Goal: Task Accomplishment & Management: Complete application form

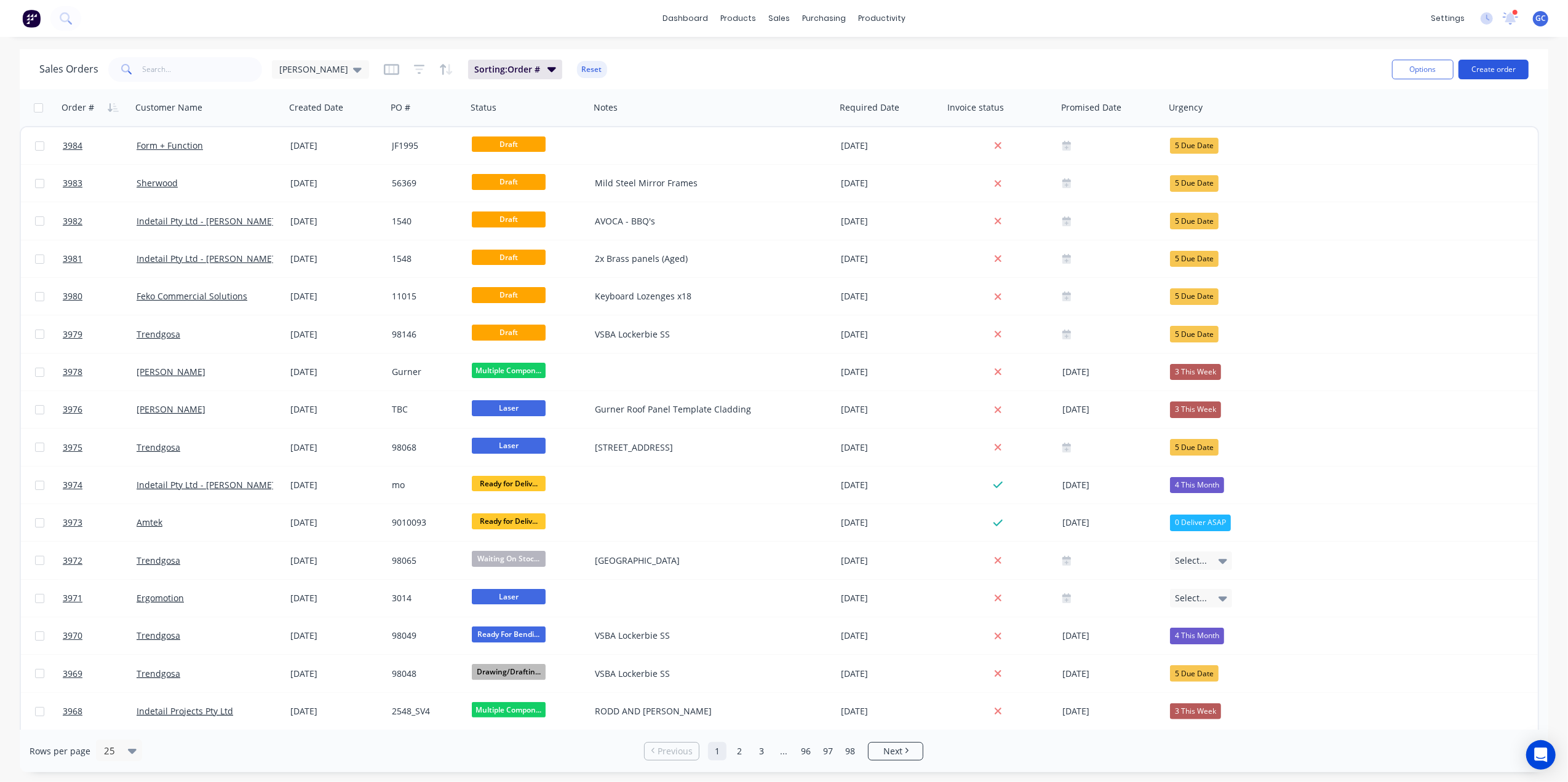
click at [1475, 60] on button "Create order" at bounding box center [1493, 69] width 70 height 19
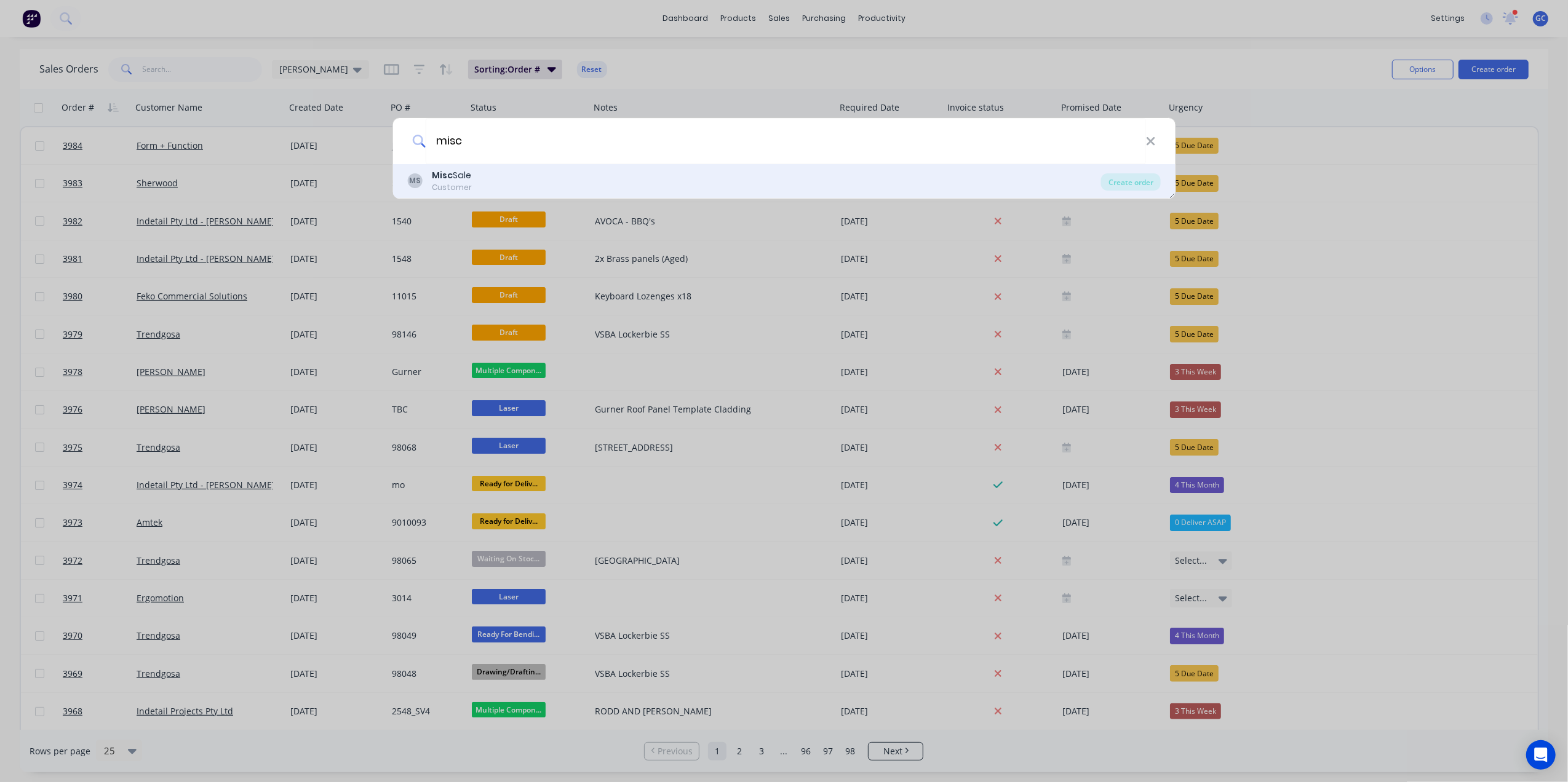
type input "misc"
click at [510, 181] on div "MS Misc Sale Customer" at bounding box center [754, 181] width 694 height 24
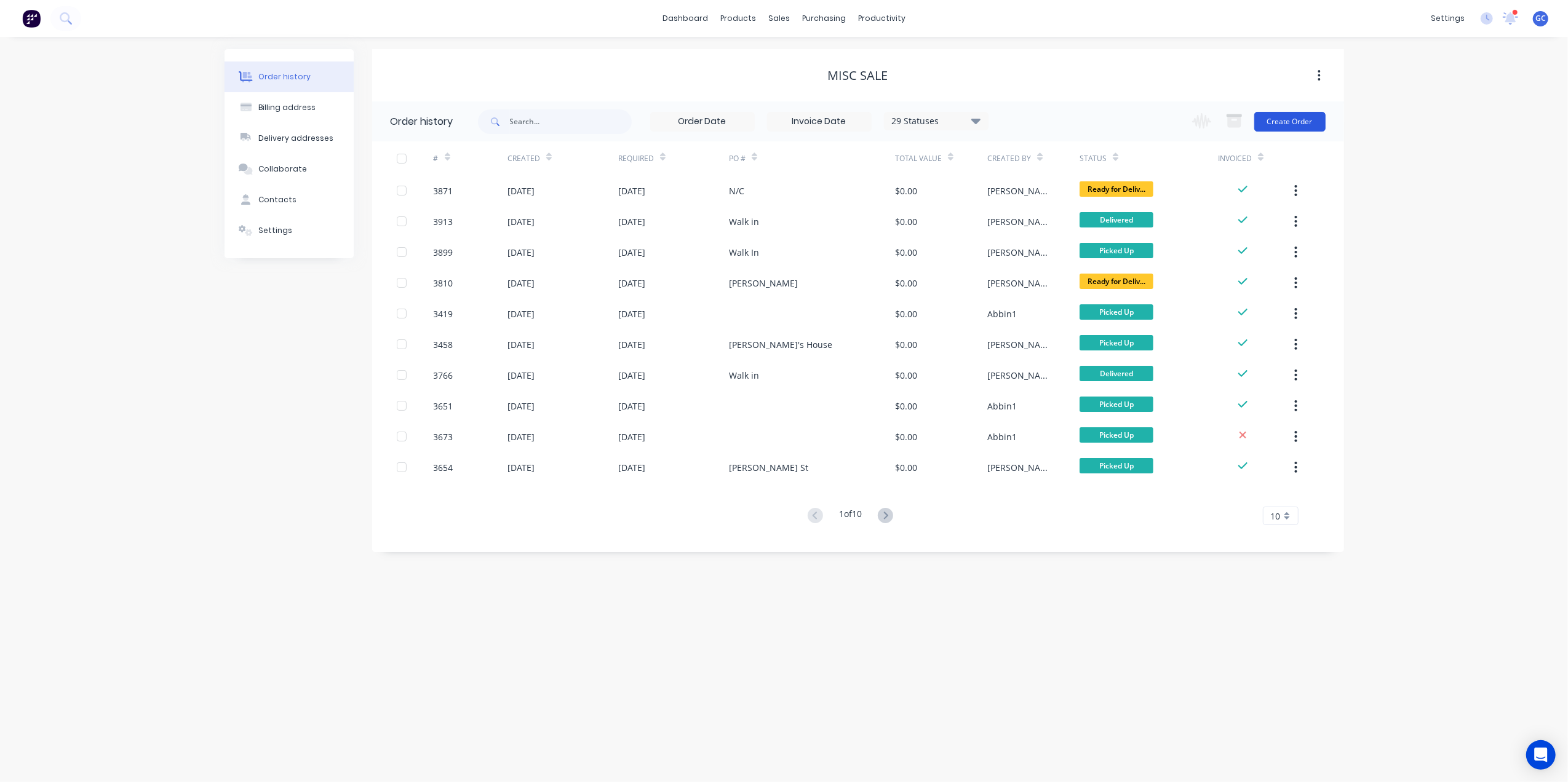
click at [1275, 120] on button "Create Order" at bounding box center [1290, 122] width 71 height 19
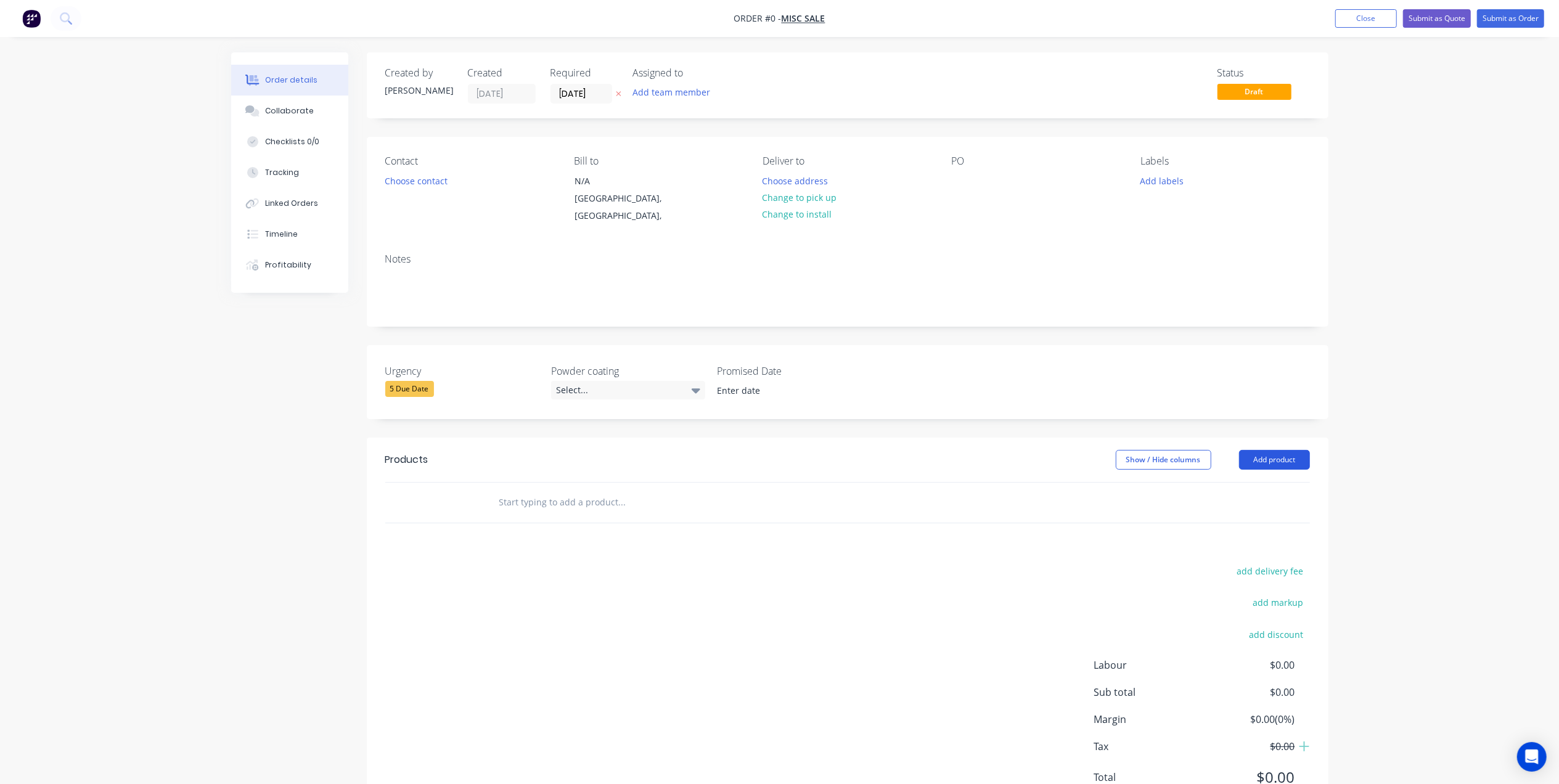
click at [1270, 450] on button "Add product" at bounding box center [1275, 460] width 71 height 19
click at [1252, 506] on div "Basic product" at bounding box center [1251, 515] width 95 height 18
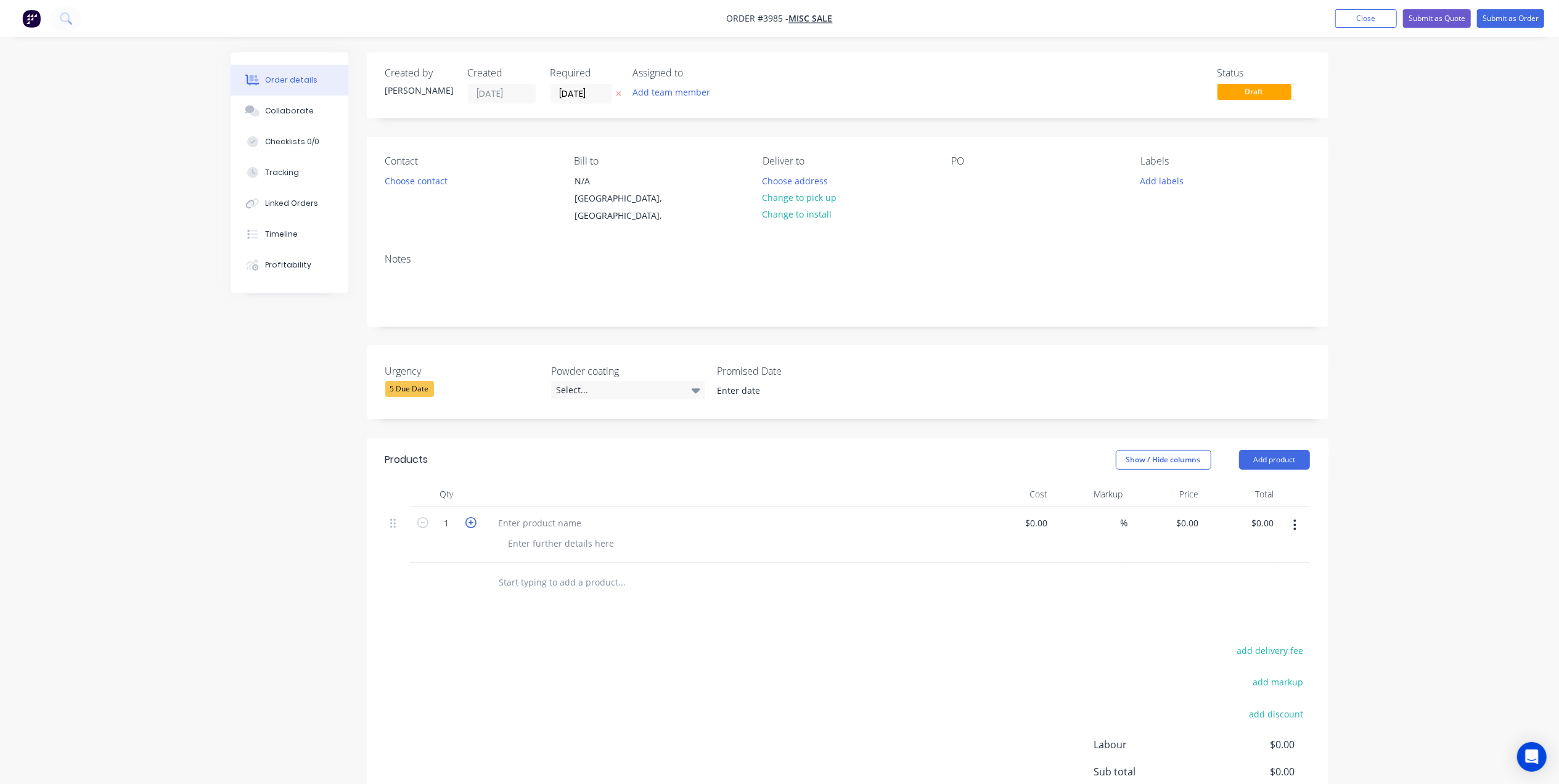
click at [468, 517] on icon "button" at bounding box center [471, 522] width 11 height 11
type input "2"
click at [547, 514] on div at bounding box center [540, 523] width 103 height 18
click at [500, 514] on div at bounding box center [499, 523] width 19 height 18
click at [581, 540] on div "Rod Shelf Support Frame" at bounding box center [730, 534] width 493 height 56
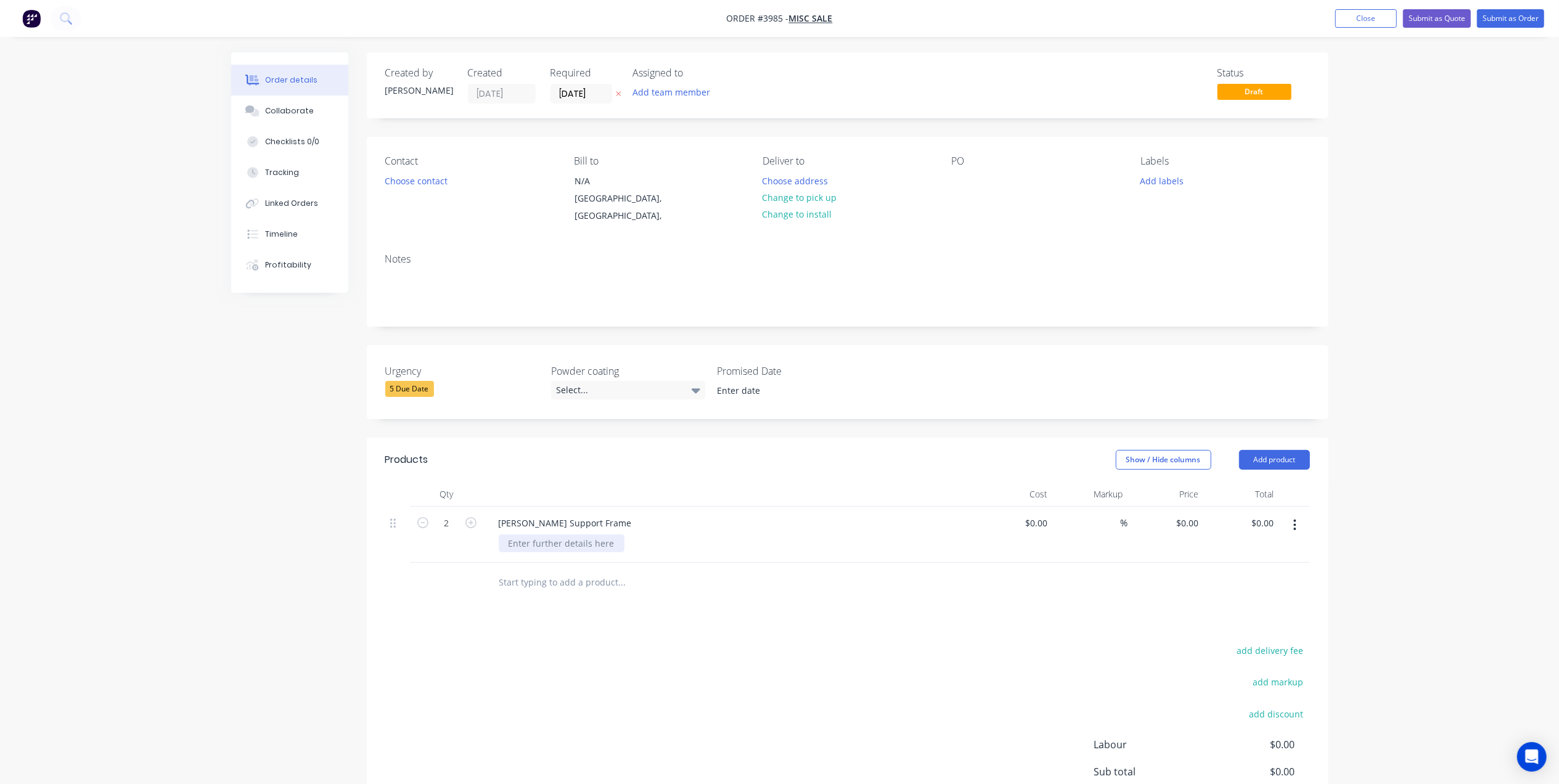
click at [575, 534] on div at bounding box center [561, 543] width 126 height 18
click at [604, 514] on div "Rod Shelf Support Frame" at bounding box center [565, 523] width 153 height 18
click at [1541, 14] on button "Submit as Order" at bounding box center [1510, 18] width 67 height 19
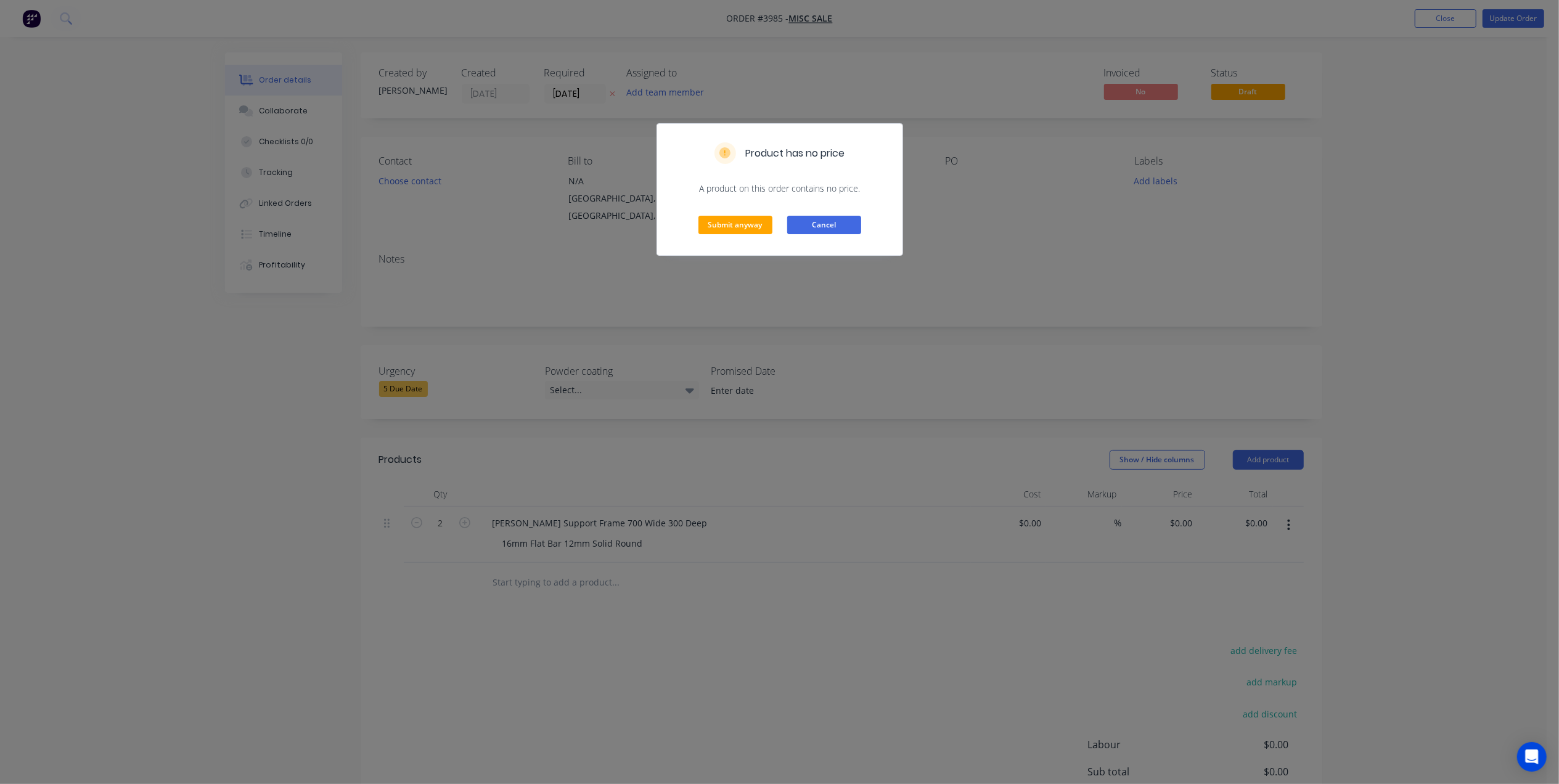
click at [829, 230] on button "Cancel" at bounding box center [824, 225] width 74 height 19
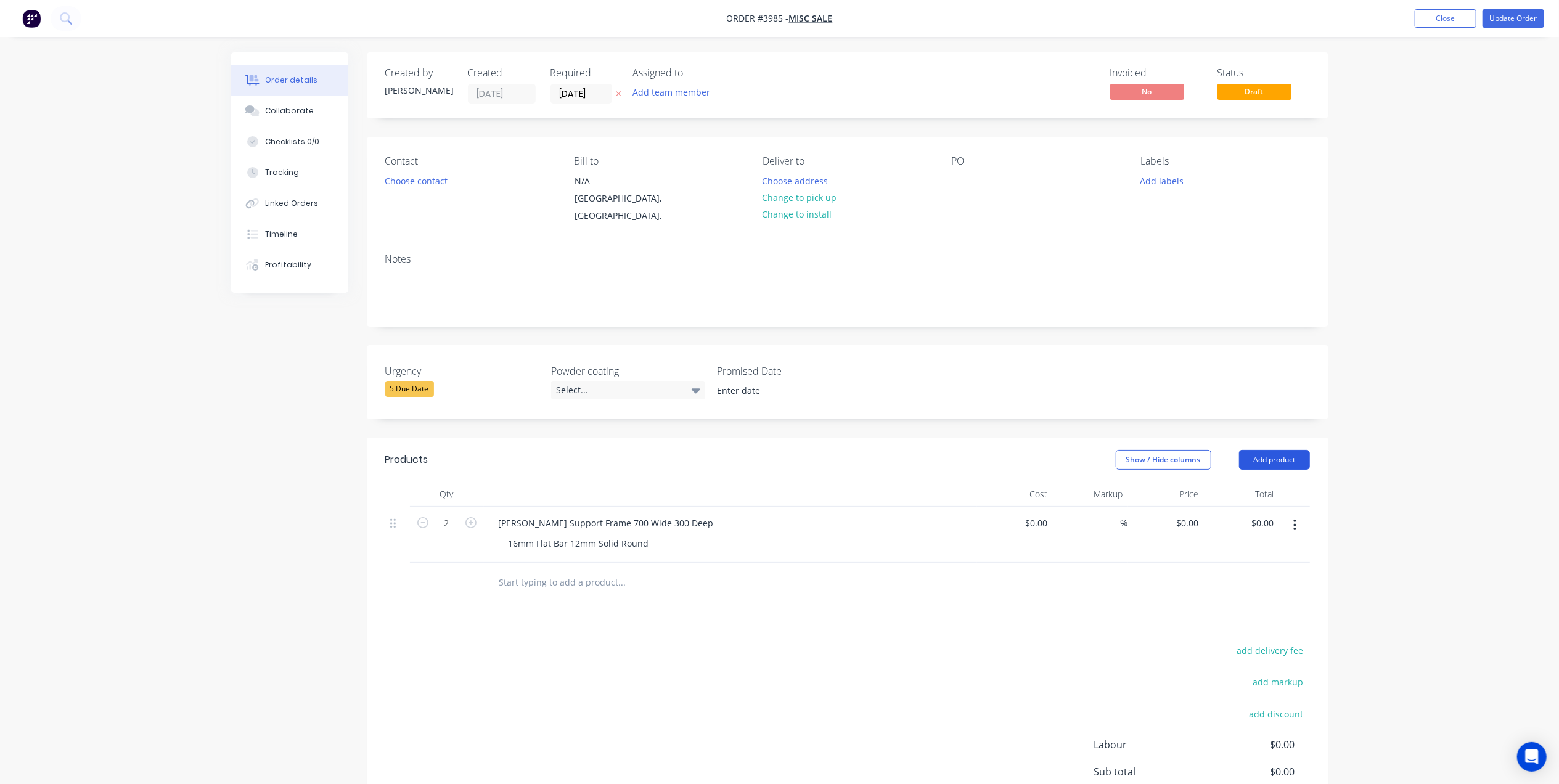
click at [1285, 452] on button "Add product" at bounding box center [1275, 460] width 71 height 19
click at [1246, 506] on div "Basic product" at bounding box center [1251, 515] width 95 height 18
click at [543, 570] on div at bounding box center [540, 579] width 103 height 18
type input "$0.00"
click at [563, 595] on div at bounding box center [561, 599] width 126 height 18
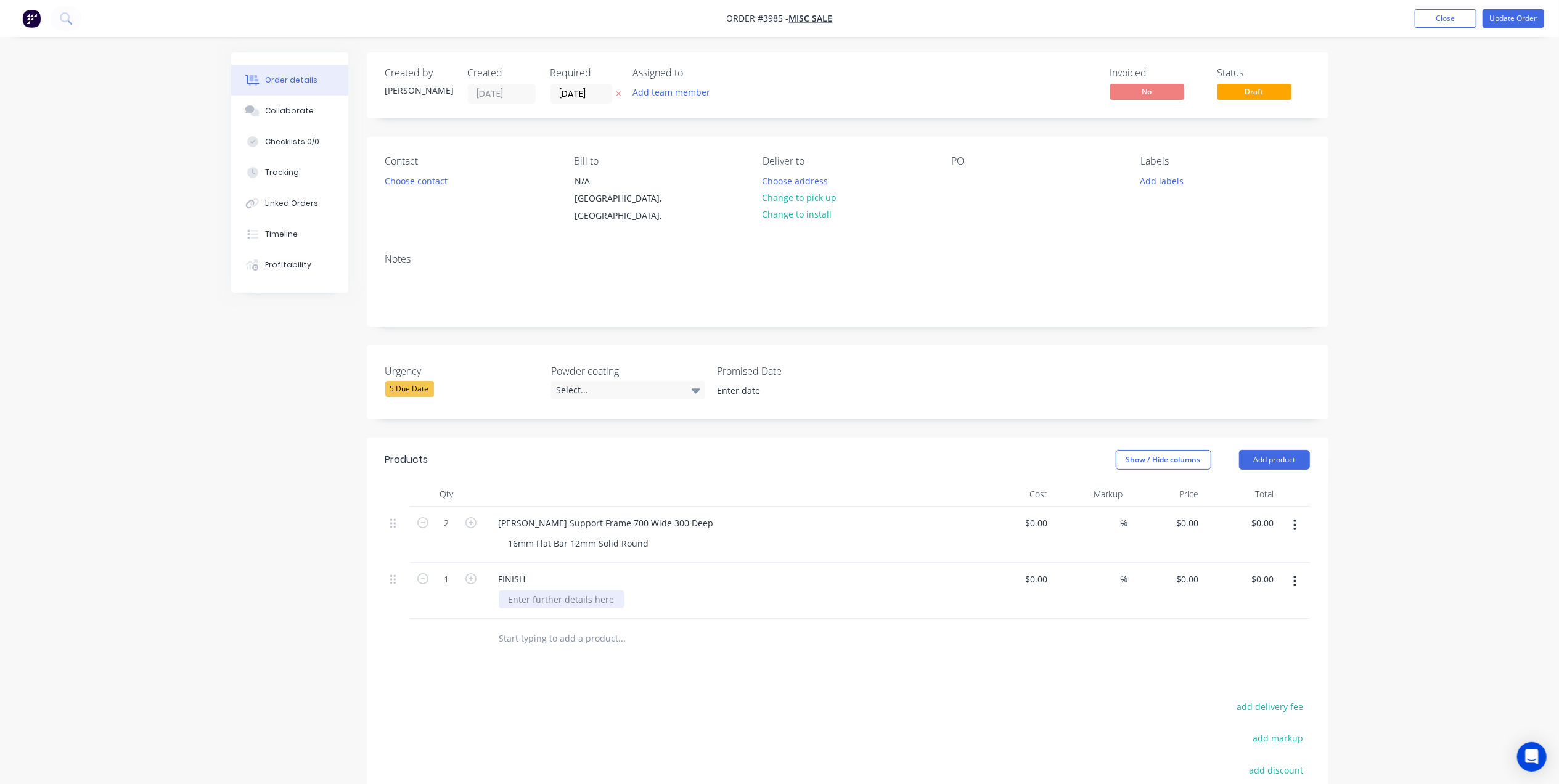
click at [545, 590] on div at bounding box center [561, 599] width 126 height 18
click at [800, 655] on div "Products Show / Hide columns Add product Qty Cost Markup Price Total 2 Rod Shel…" at bounding box center [848, 696] width 962 height 517
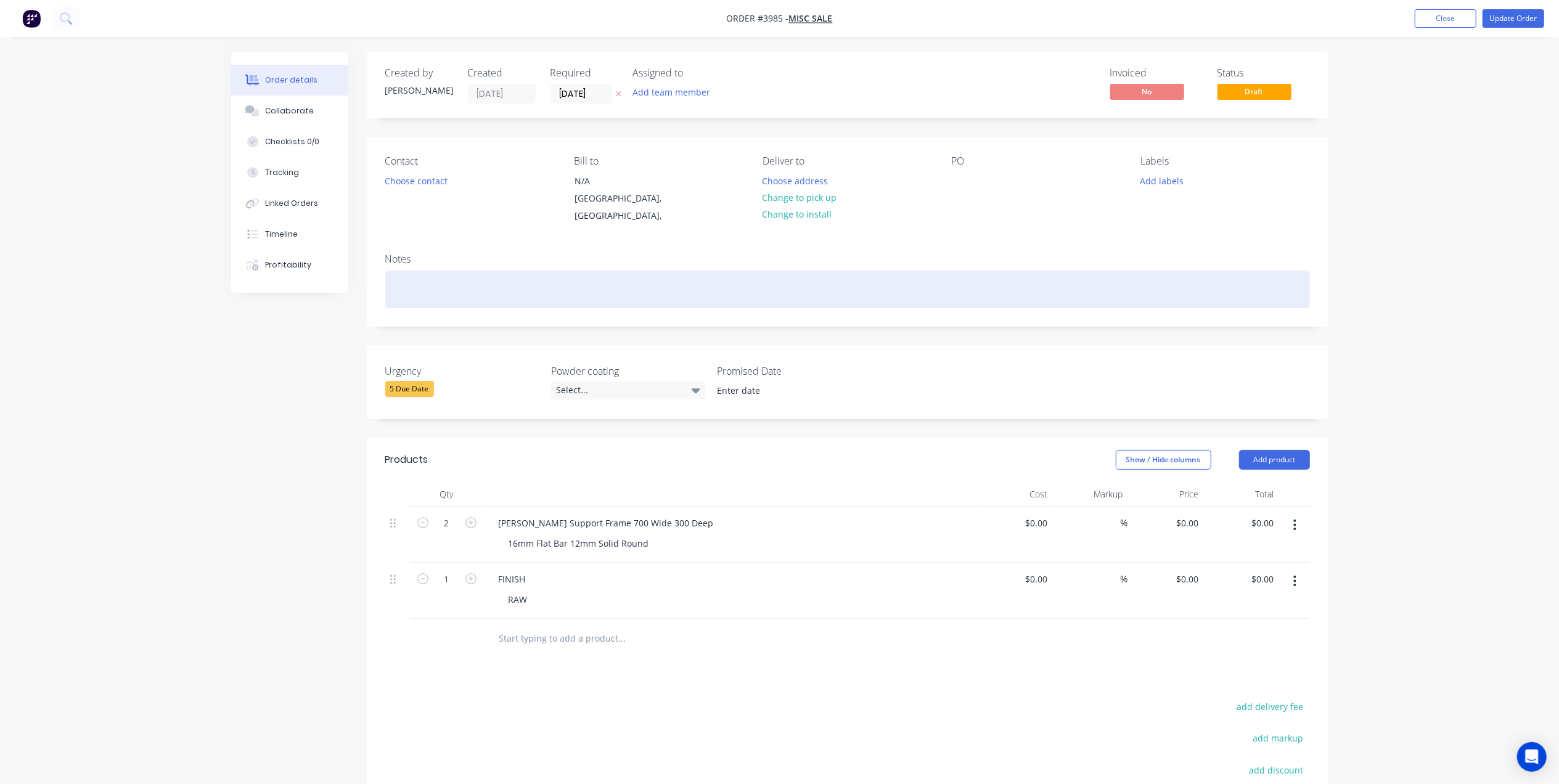
click at [437, 280] on div at bounding box center [847, 289] width 925 height 37
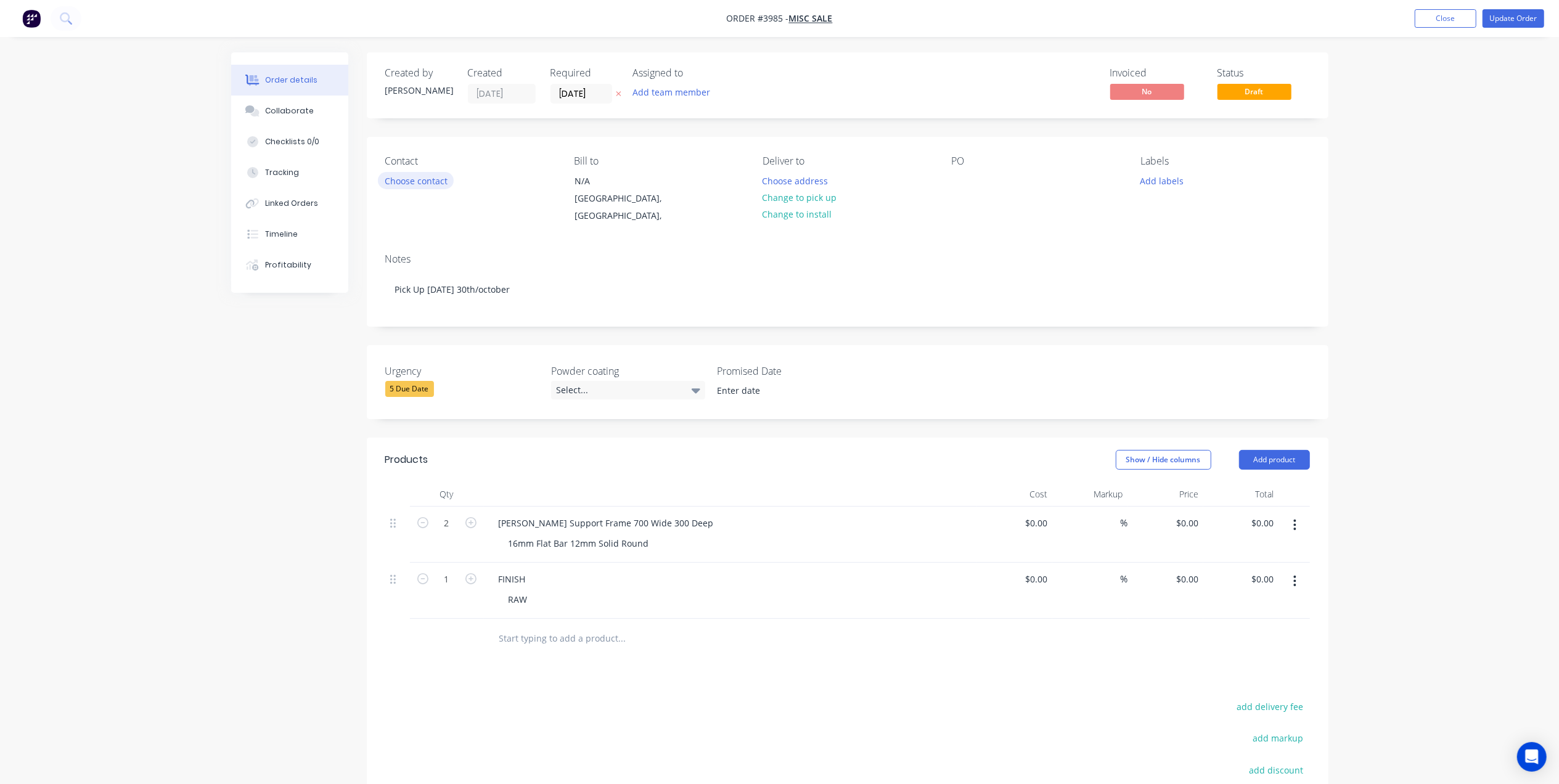
click at [405, 183] on button "Choose contact" at bounding box center [416, 180] width 76 height 17
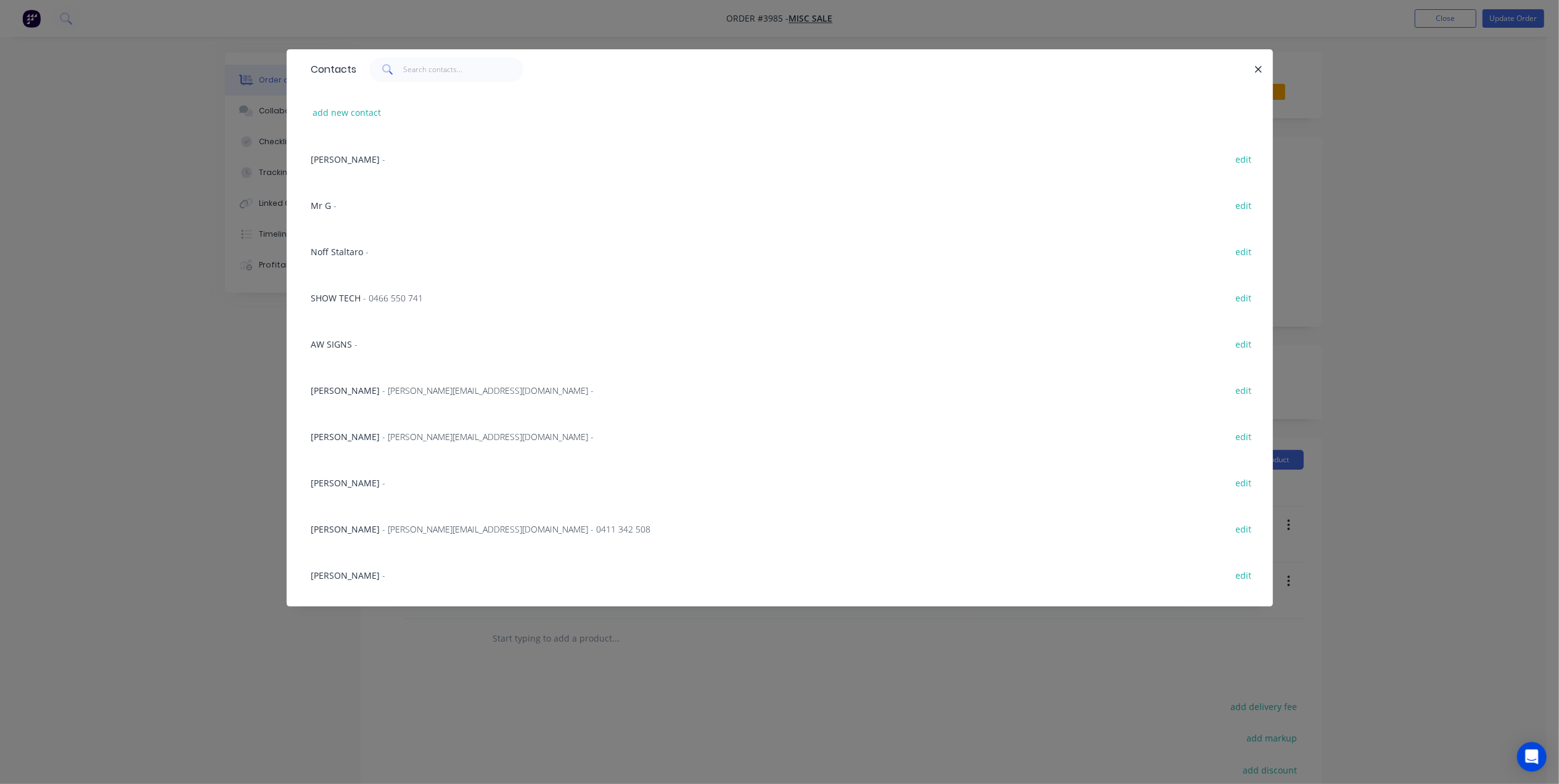
click at [352, 240] on div "Noff Staltaro - edit" at bounding box center [780, 251] width 949 height 46
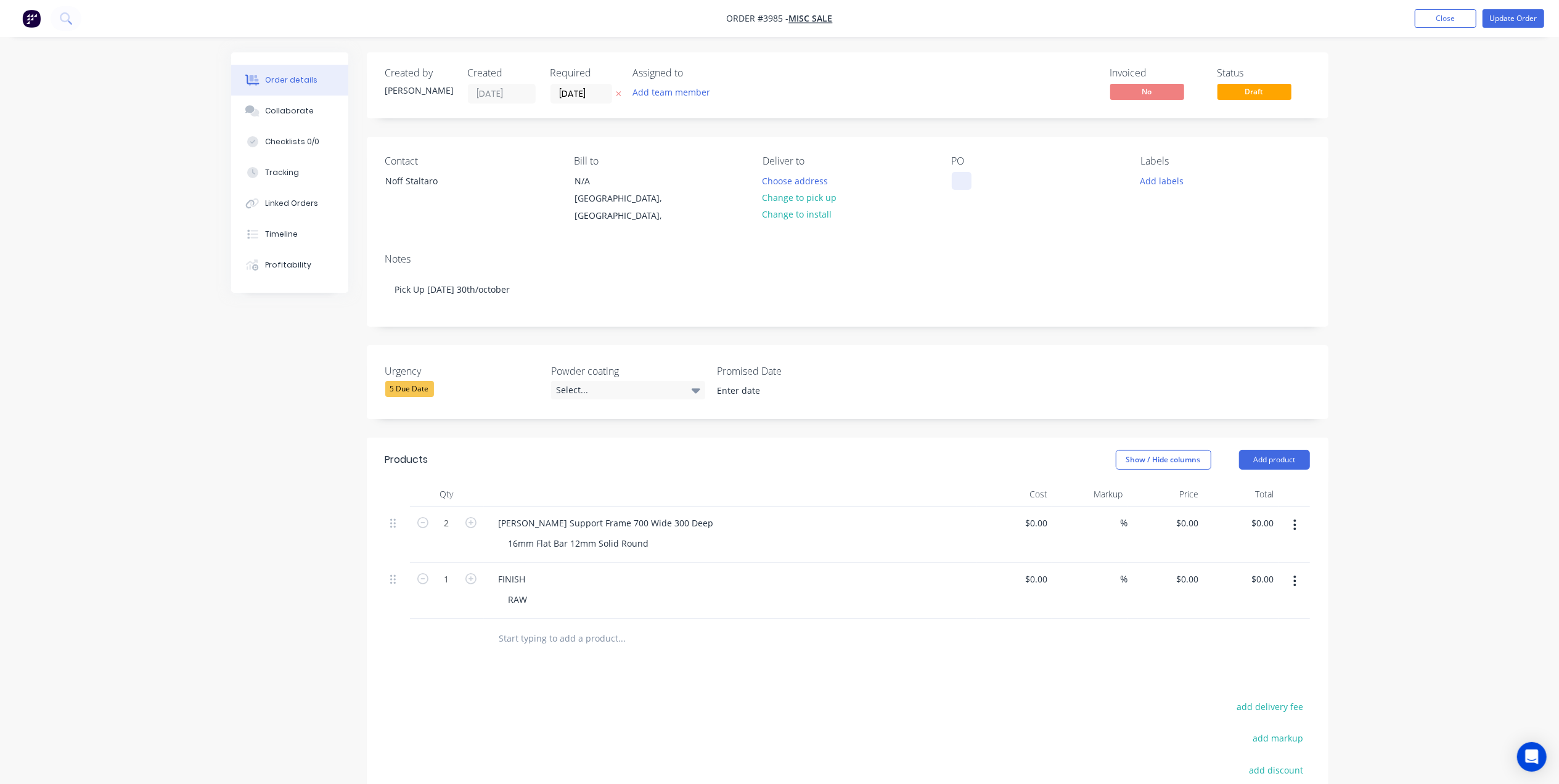
click at [964, 182] on div at bounding box center [962, 181] width 19 height 18
click at [1177, 176] on button "Add labels" at bounding box center [1162, 180] width 57 height 17
click at [1214, 317] on div "A1-Cutting (Saw)" at bounding box center [1209, 316] width 70 height 14
click at [1207, 357] on div "A3-Laser" at bounding box center [1195, 359] width 42 height 14
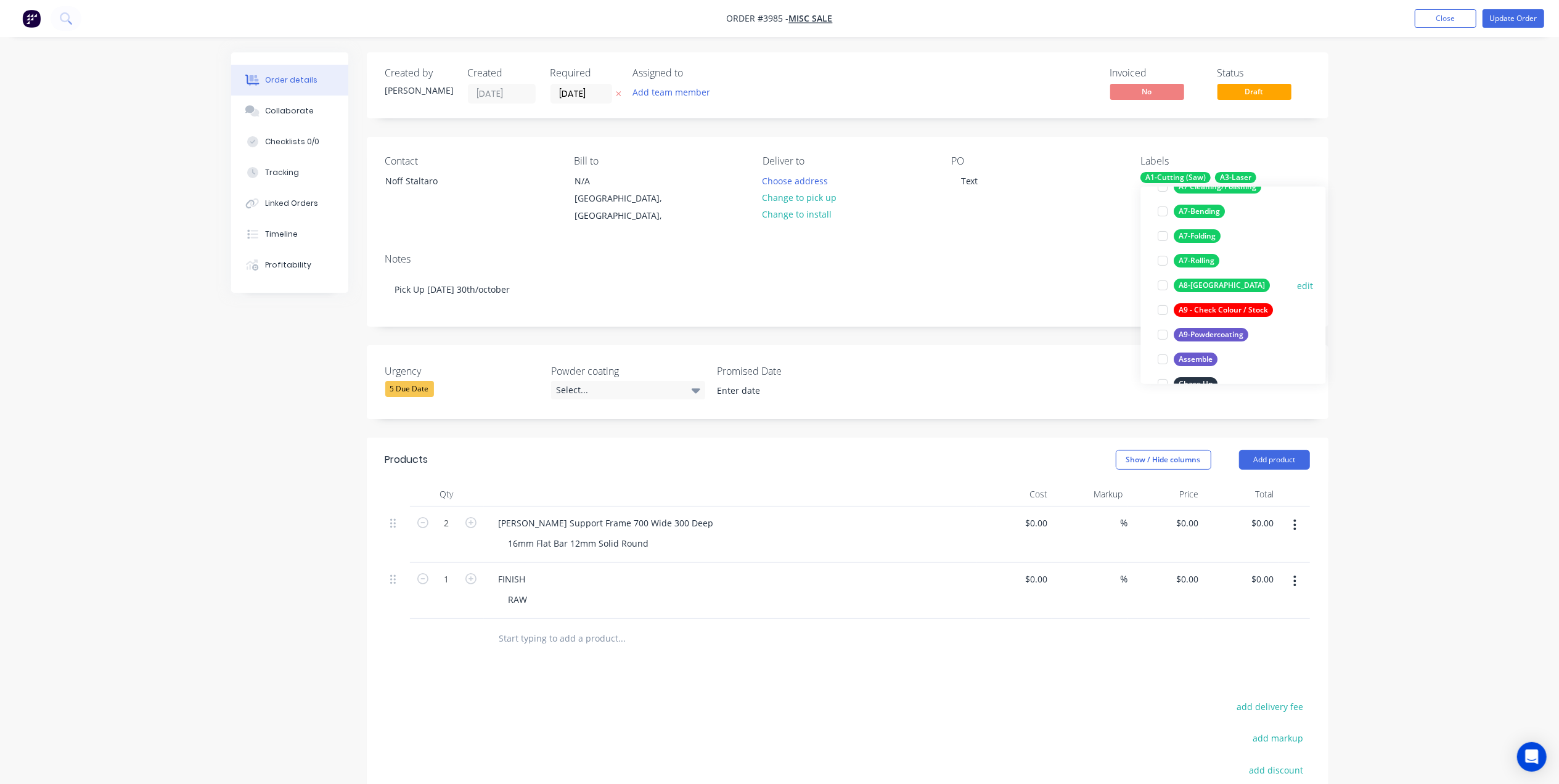
click at [1207, 282] on div "A8-Welding" at bounding box center [1223, 286] width 96 height 14
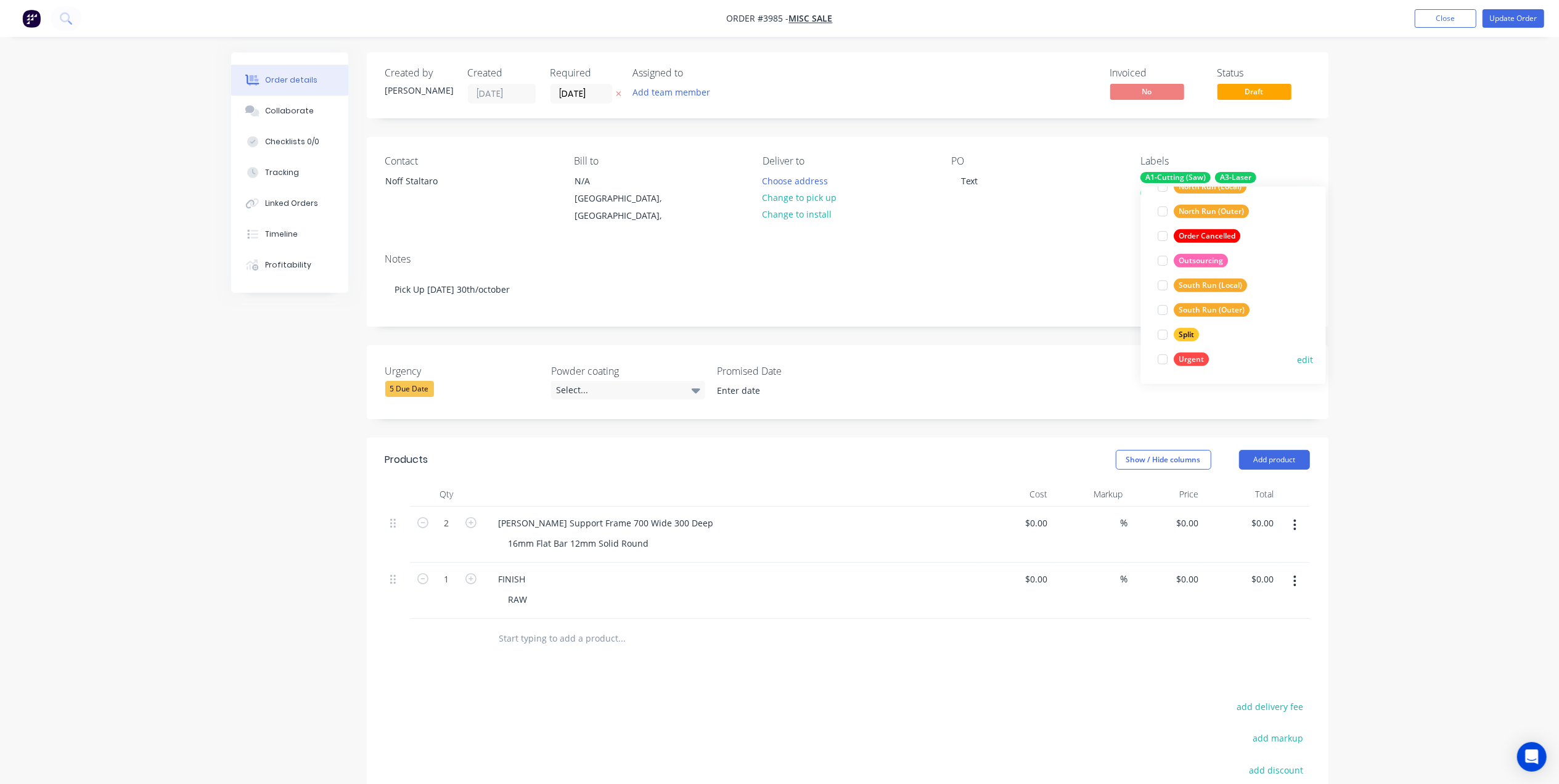
click at [1196, 355] on div "Urgent" at bounding box center [1192, 359] width 35 height 14
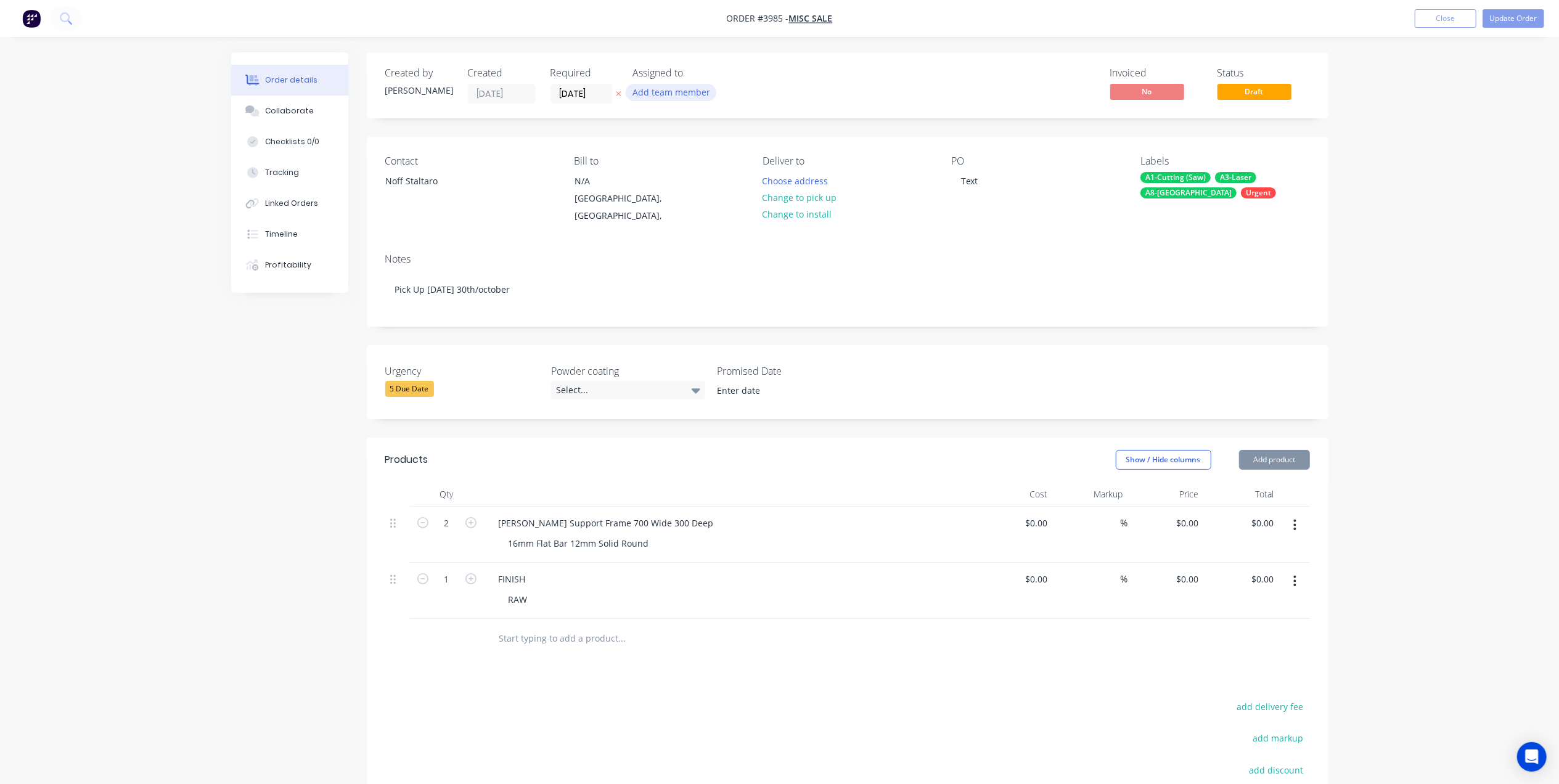
click at [652, 91] on button "Add team member" at bounding box center [671, 92] width 91 height 17
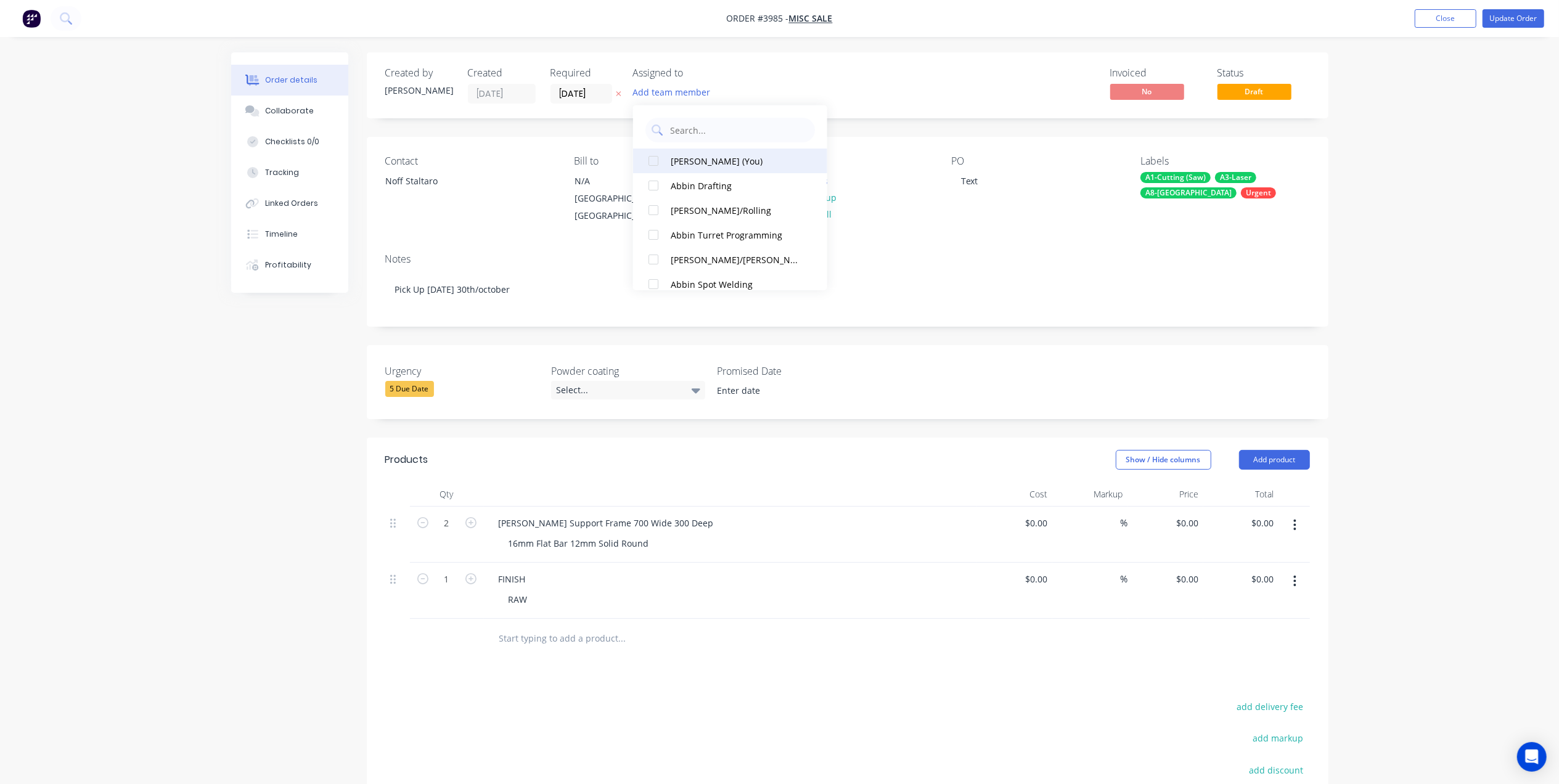
click at [711, 166] on div "Gino C (You)" at bounding box center [736, 160] width 130 height 13
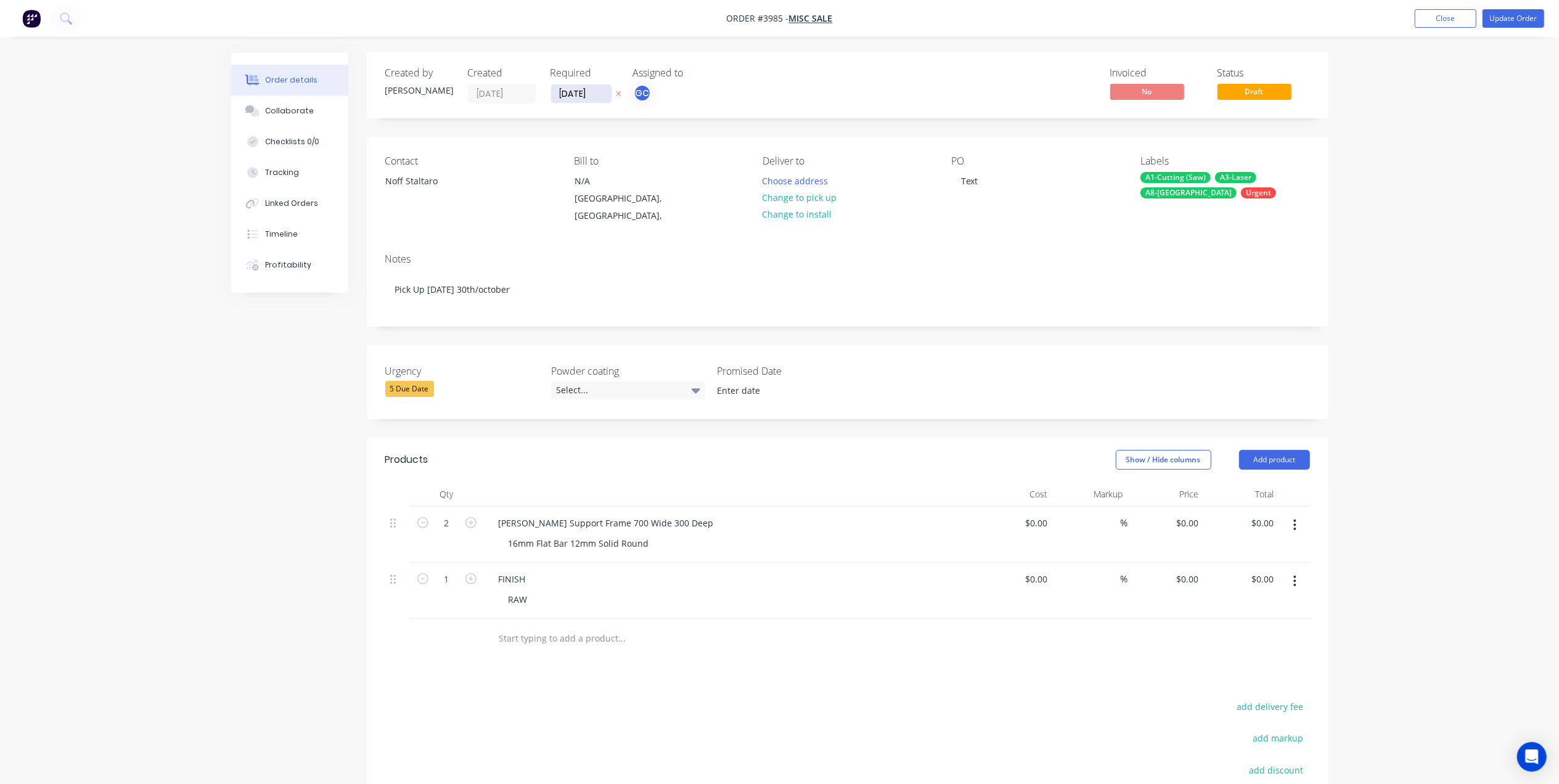
click at [570, 96] on input "29/09/25" at bounding box center [581, 94] width 60 height 19
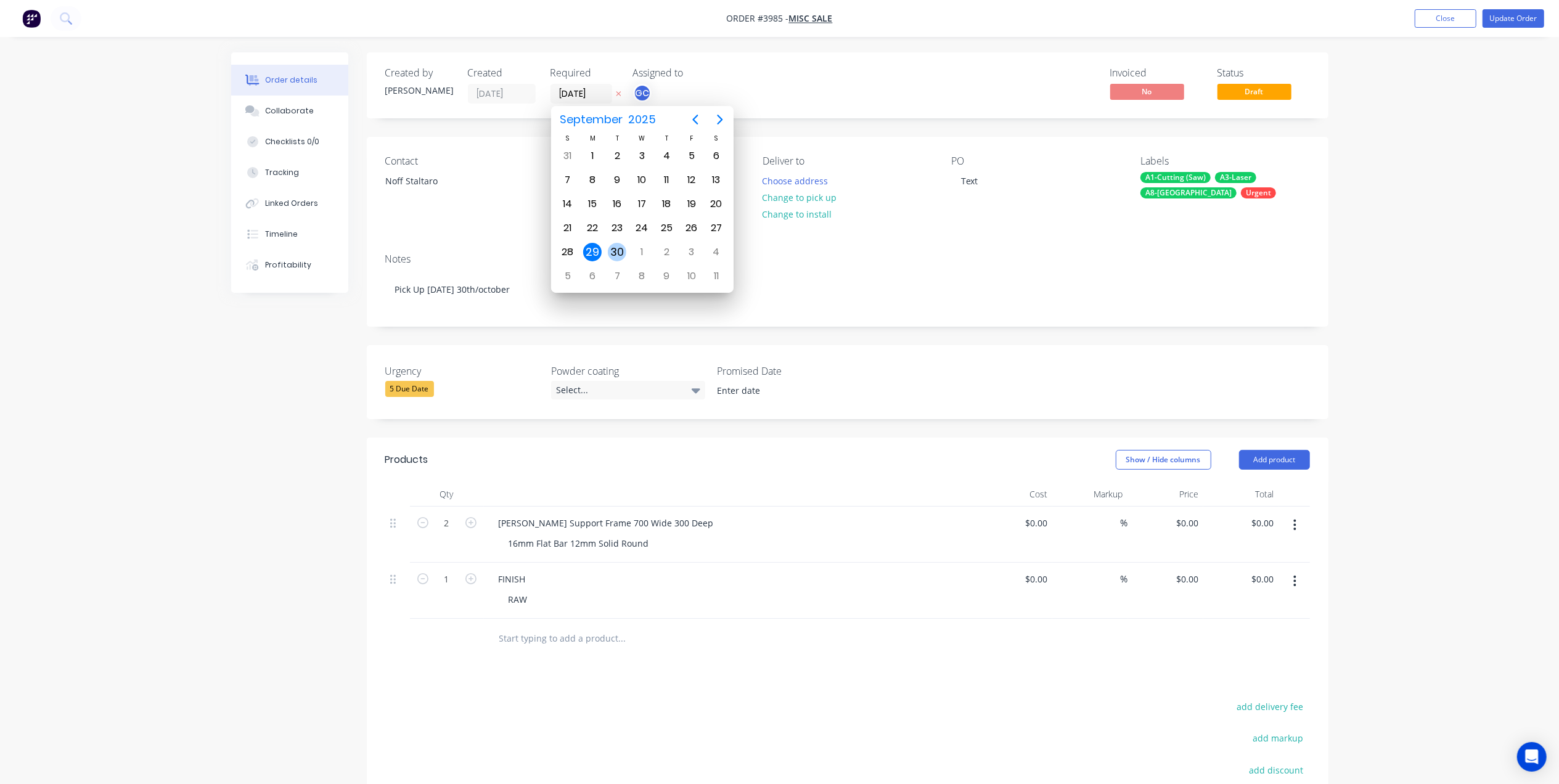
click at [617, 257] on div "30" at bounding box center [617, 252] width 19 height 19
type input "30/09/25"
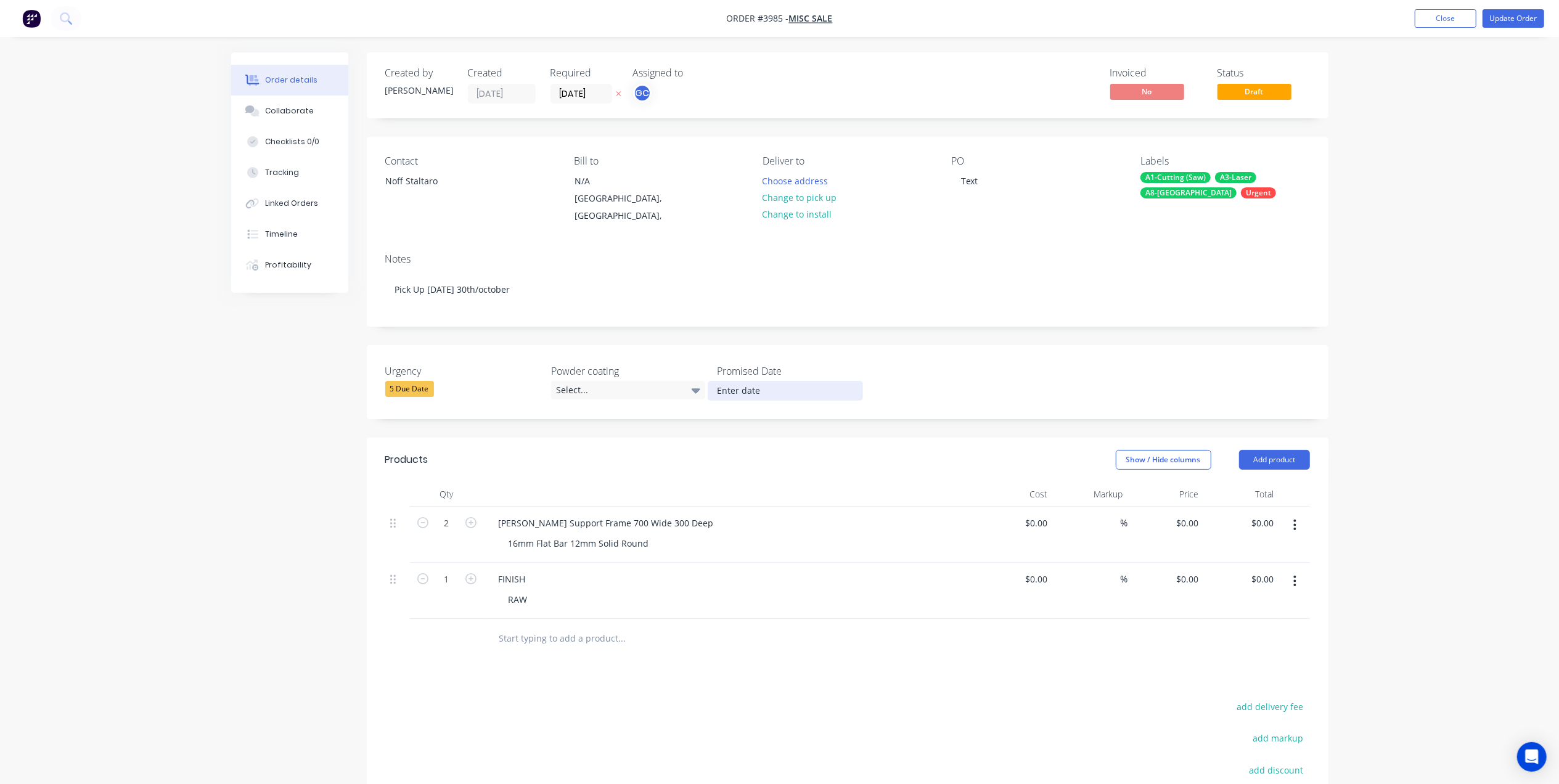
click at [721, 382] on input at bounding box center [785, 391] width 153 height 19
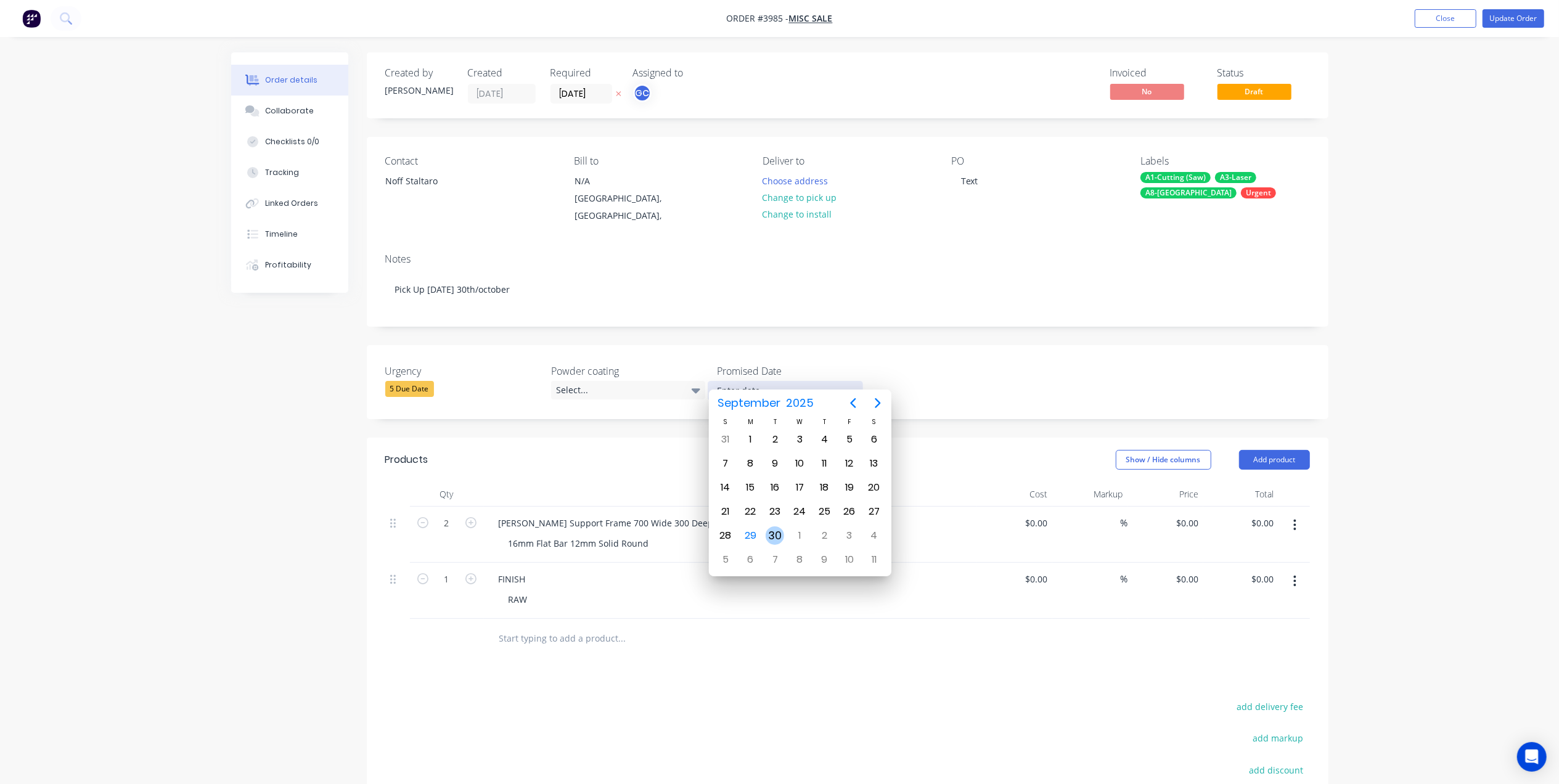
click at [778, 529] on div "30" at bounding box center [774, 536] width 19 height 19
type input "[DATE]"
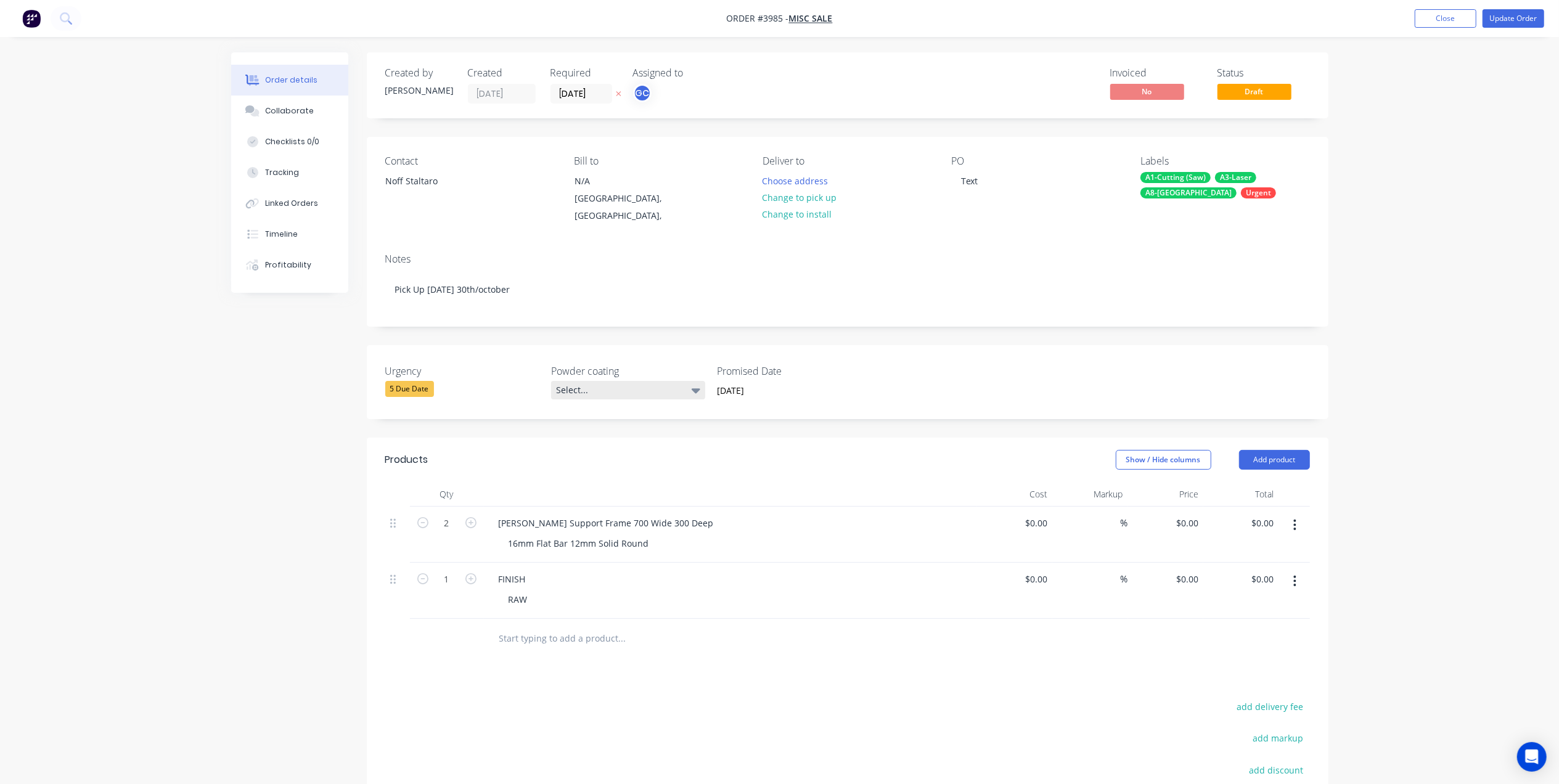
click at [624, 381] on div "Select..." at bounding box center [628, 390] width 154 height 19
click at [578, 400] on div "None" at bounding box center [571, 404] width 22 height 13
click at [502, 406] on div "Urgency 5 Due Date Powder coating Select... Promised Date 30 September 2025" at bounding box center [848, 382] width 962 height 74
click at [632, 381] on div "Select..." at bounding box center [628, 390] width 154 height 19
drag, startPoint x: 632, startPoint y: 378, endPoint x: 595, endPoint y: 359, distance: 41.6
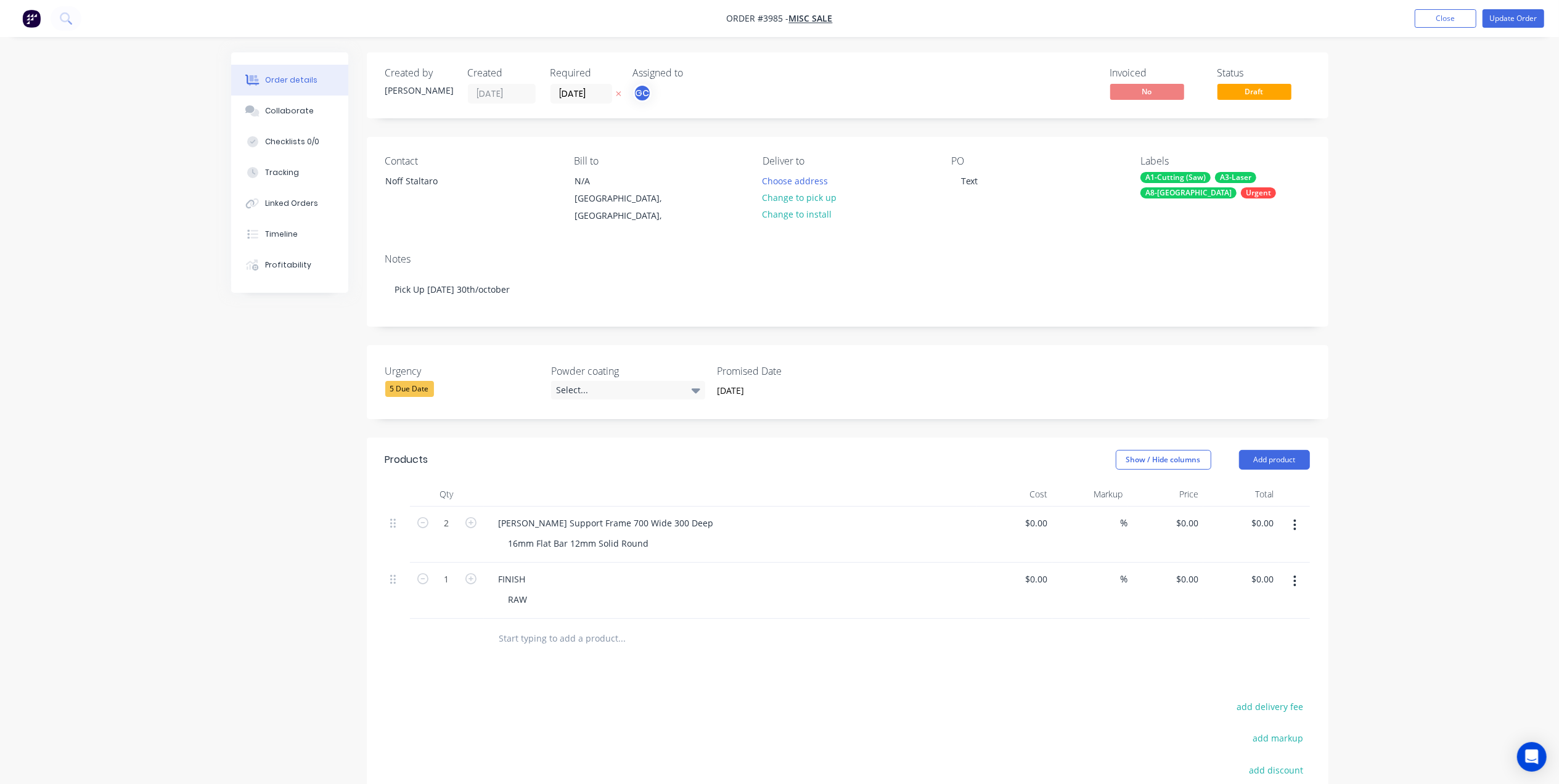
drag, startPoint x: 595, startPoint y: 359, endPoint x: 574, endPoint y: 359, distance: 21.0
drag, startPoint x: 574, startPoint y: 359, endPoint x: 567, endPoint y: 382, distance: 24.0
drag, startPoint x: 567, startPoint y: 382, endPoint x: 556, endPoint y: 377, distance: 12.1
click at [550, 381] on div "Urgency 5 Due Date Powder coating Select... Promised Date 30 September 2025" at bounding box center [848, 382] width 962 height 74
click at [611, 381] on div "Select..." at bounding box center [628, 390] width 154 height 19
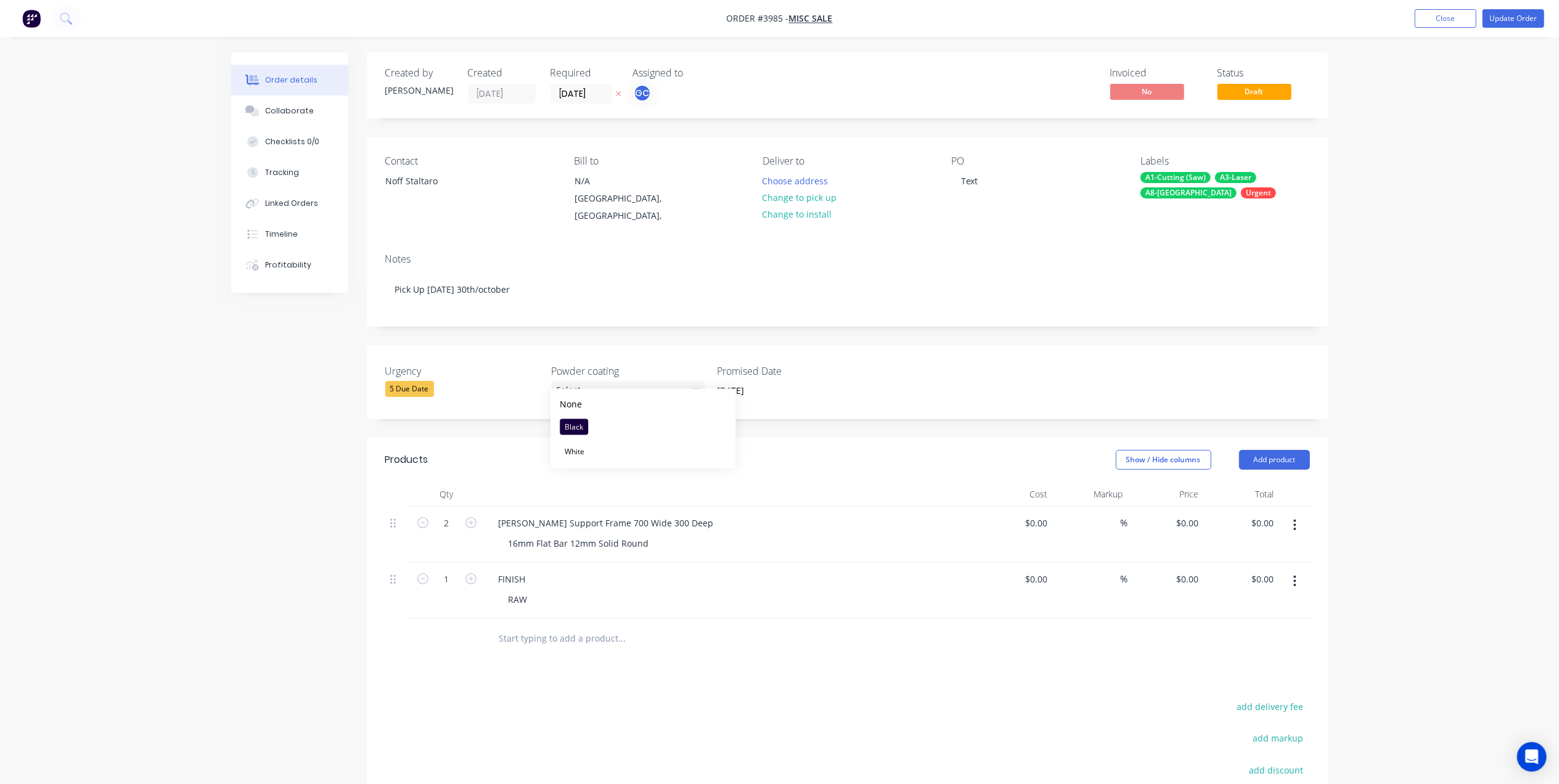
click at [479, 364] on label "Urgency" at bounding box center [462, 370] width 154 height 15
click at [414, 386] on div "Urgency 5 Due Date" at bounding box center [462, 382] width 154 height 37
click at [414, 381] on div "5 Due Date" at bounding box center [409, 389] width 49 height 16
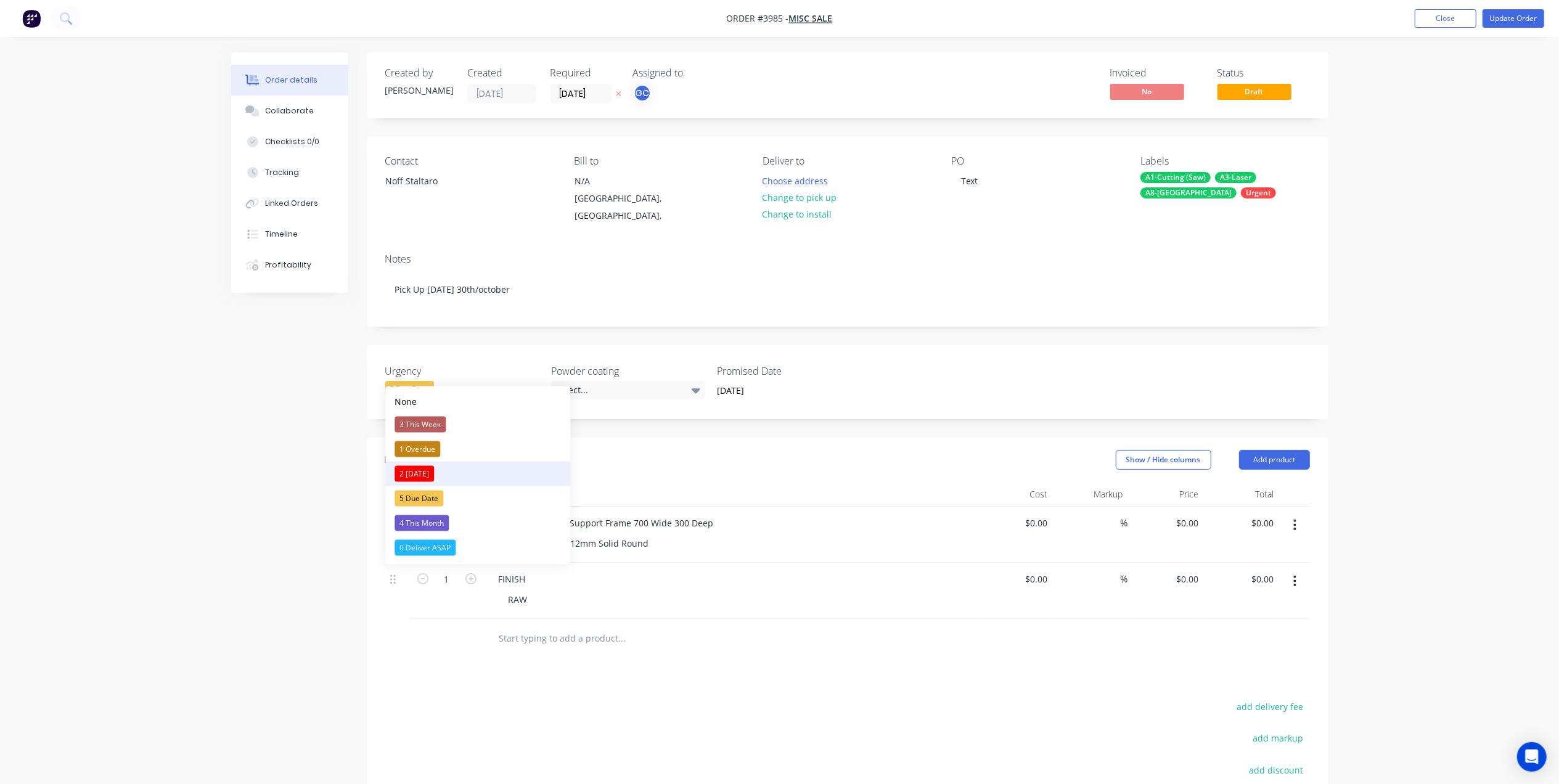
click at [420, 467] on div "2 Today" at bounding box center [414, 474] width 40 height 16
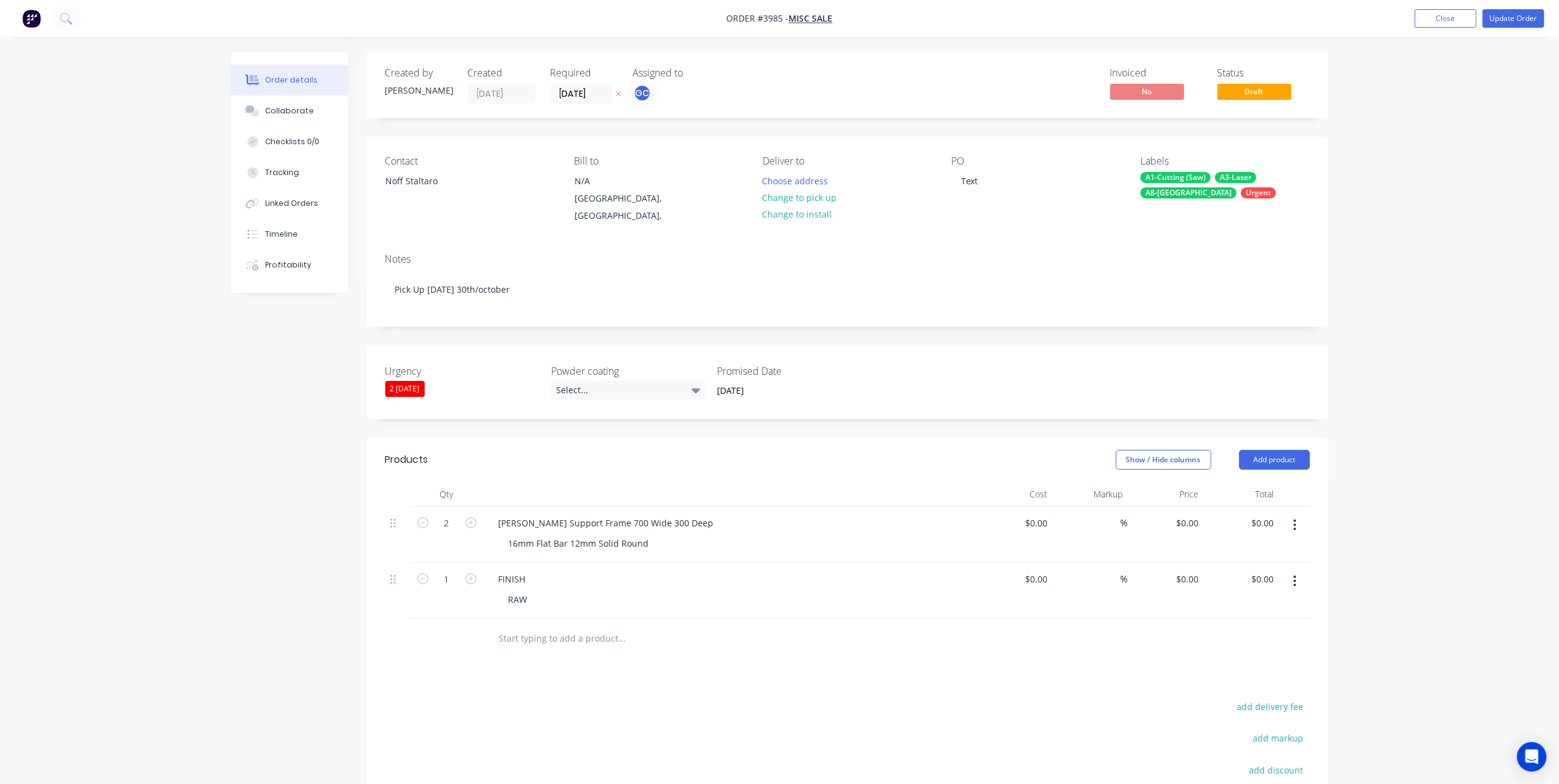
click at [408, 381] on div "2 Today" at bounding box center [404, 389] width 40 height 16
click at [479, 329] on div "Created by Gino Created 29/09/25 Required 30/09/25 Assigned to GC Invoiced No S…" at bounding box center [848, 504] width 962 height 903
click at [1508, 19] on button "Update Order" at bounding box center [1513, 18] width 62 height 19
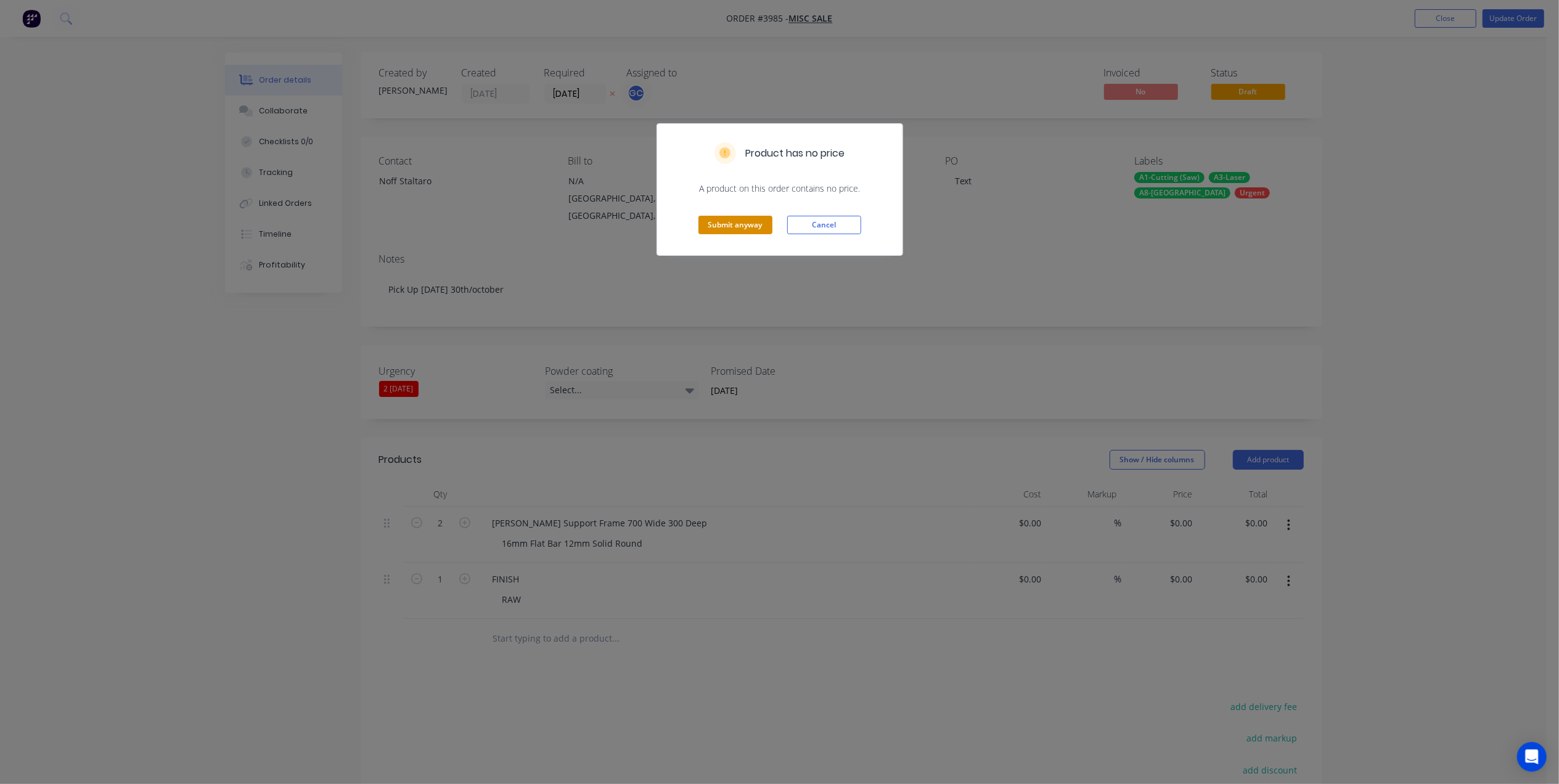
click at [736, 224] on button "Submit anyway" at bounding box center [735, 225] width 74 height 19
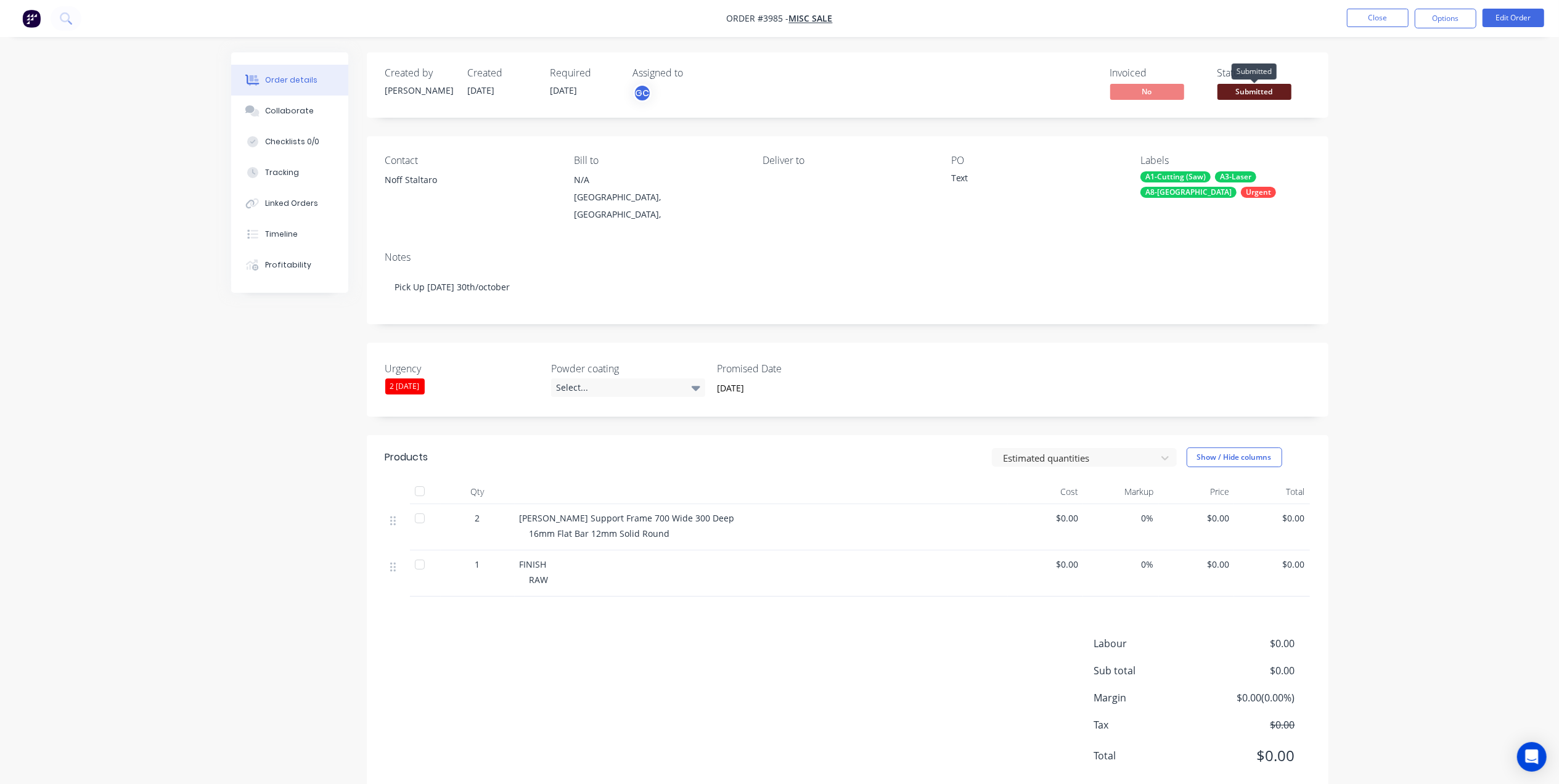
click at [1255, 84] on span "Submitted" at bounding box center [1254, 92] width 74 height 15
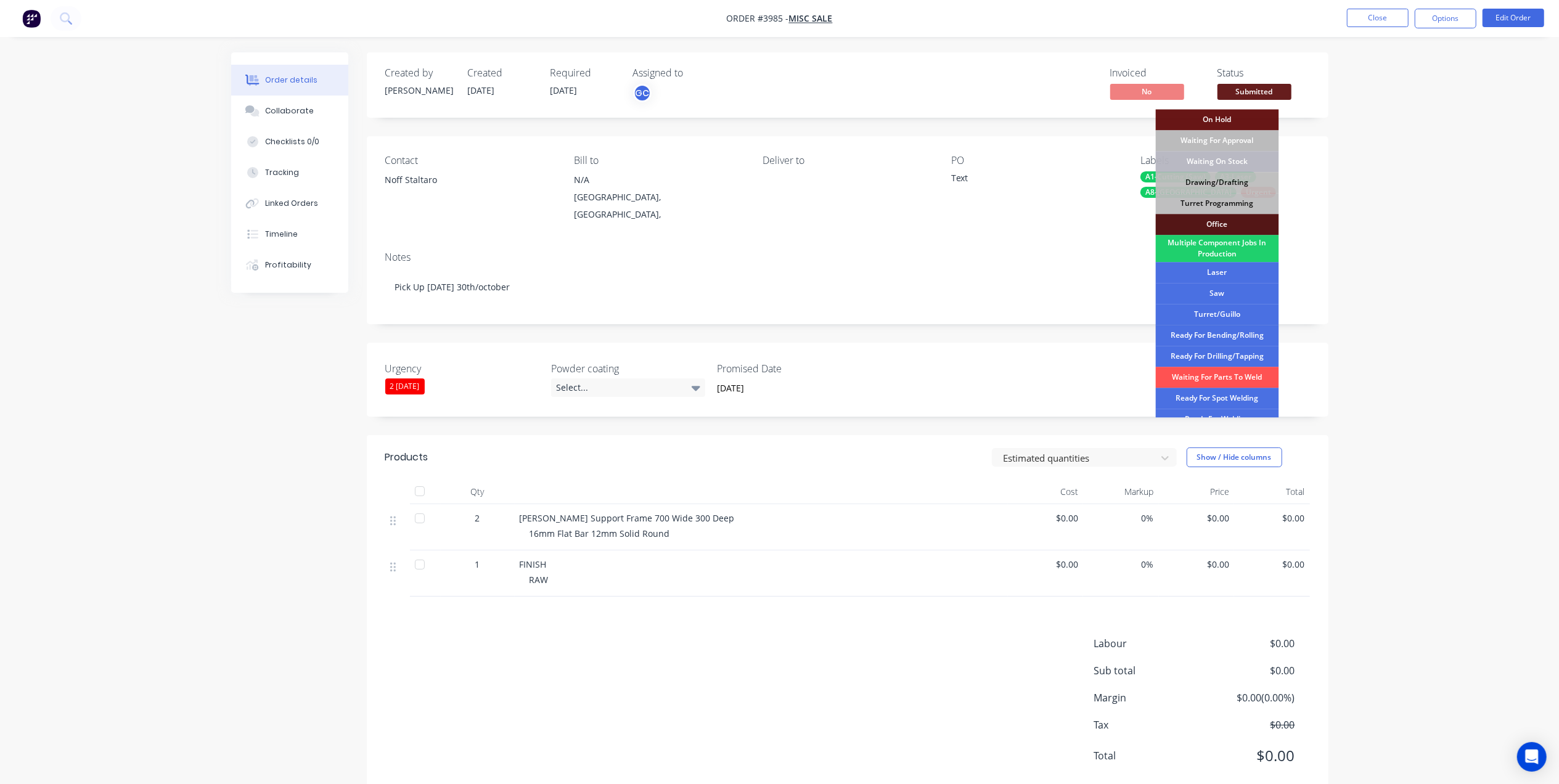
drag, startPoint x: 1220, startPoint y: 250, endPoint x: 1374, endPoint y: 75, distance: 233.1
click at [1223, 247] on div "Multiple Component Jobs In Production" at bounding box center [1218, 248] width 123 height 27
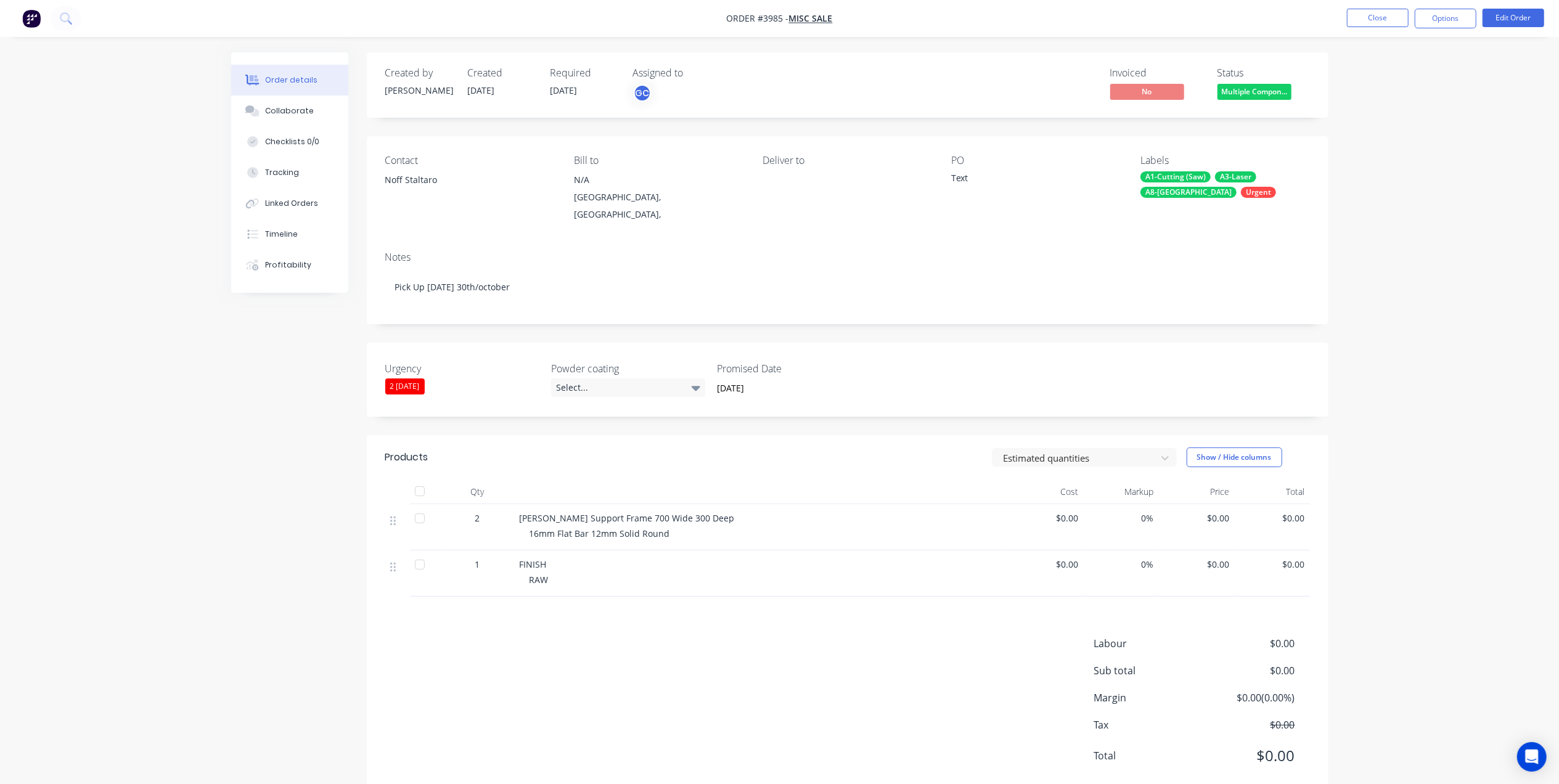
click at [1451, 35] on nav "Order #3985 - Misc Sale Close Options Edit Order" at bounding box center [779, 18] width 1559 height 37
click at [1451, 15] on button "Options" at bounding box center [1445, 18] width 62 height 19
click at [1384, 153] on div "Work Order" at bounding box center [1408, 149] width 113 height 18
click at [1379, 128] on div "Without pricing" at bounding box center [1408, 124] width 113 height 18
click at [1014, 53] on div "Created by Gino Created 29/09/25 Required 30/09/25 Assigned to GC Invoiced No S…" at bounding box center [848, 85] width 962 height 65
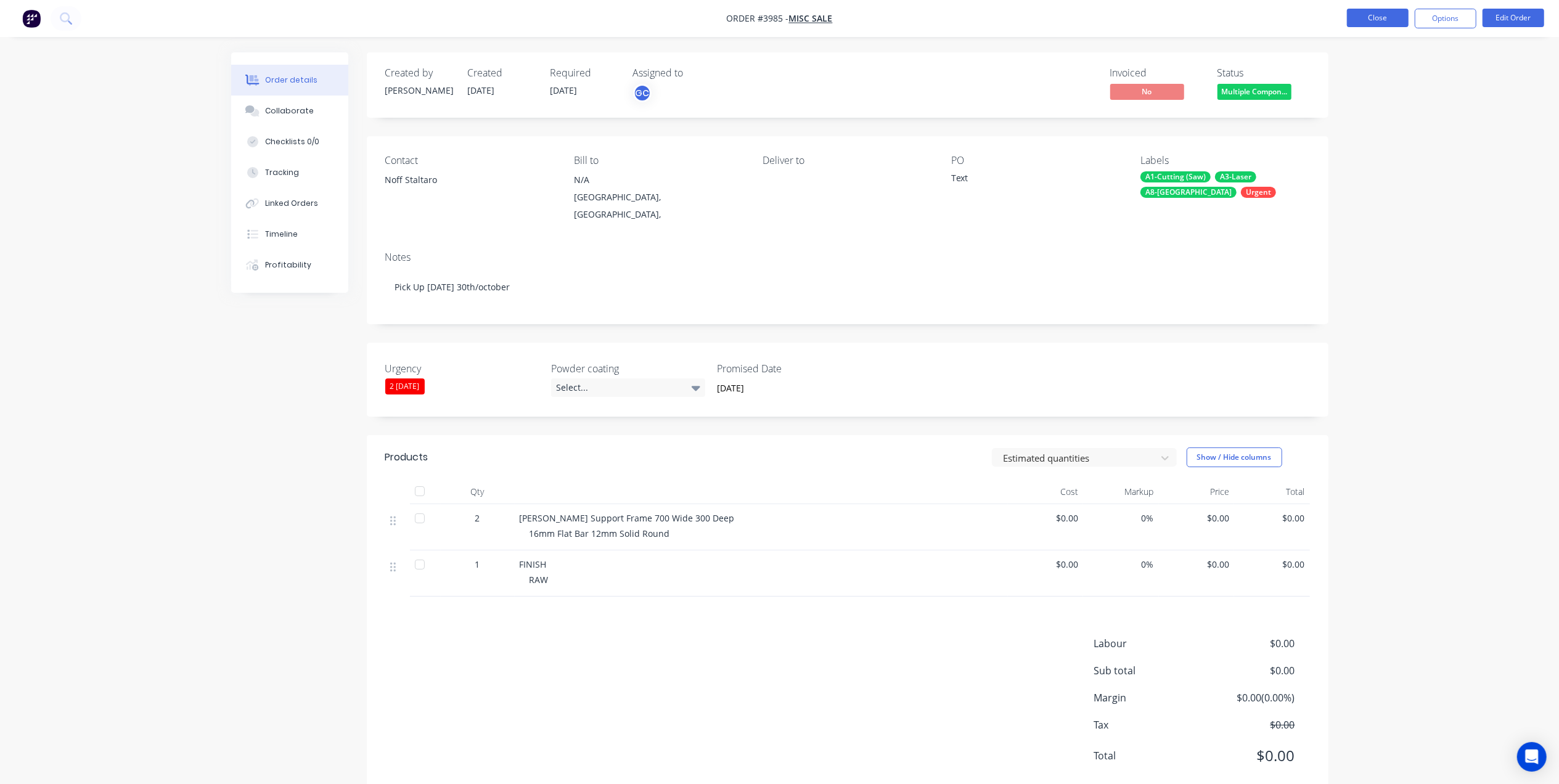
click at [1390, 19] on button "Close" at bounding box center [1377, 17] width 62 height 19
